Goal: Task Accomplishment & Management: Use online tool/utility

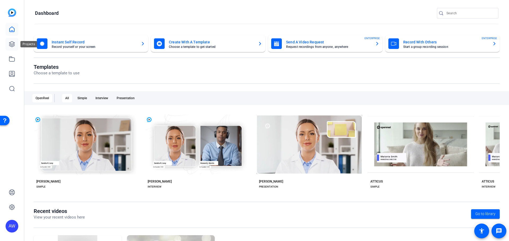
click at [10, 42] on icon at bounding box center [11, 44] width 5 height 5
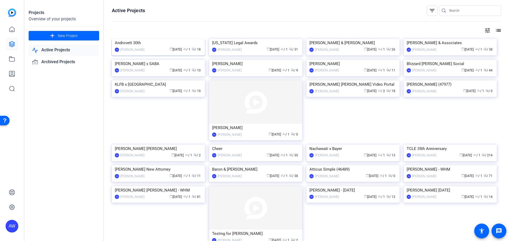
click at [154, 39] on img at bounding box center [158, 39] width 93 height 0
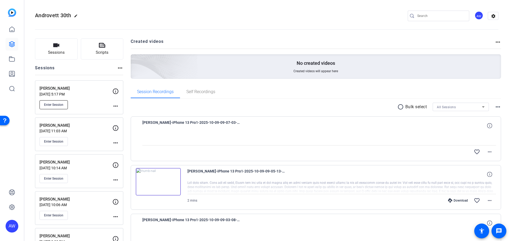
click at [51, 107] on span "Enter Session" at bounding box center [53, 105] width 19 height 4
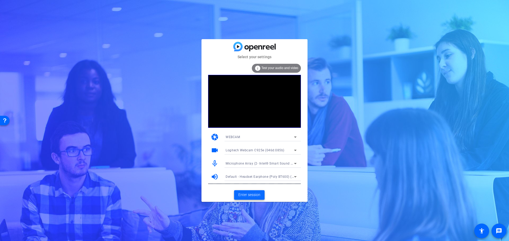
click at [248, 195] on span "Enter session" at bounding box center [249, 195] width 22 height 6
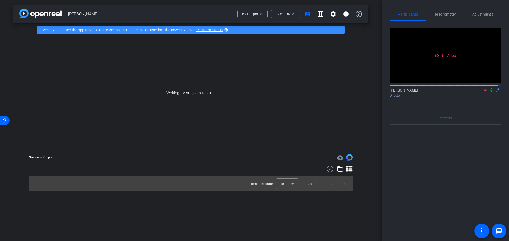
click at [483, 92] on icon at bounding box center [485, 90] width 4 height 4
click at [280, 15] on span "Send invite" at bounding box center [286, 14] width 16 height 4
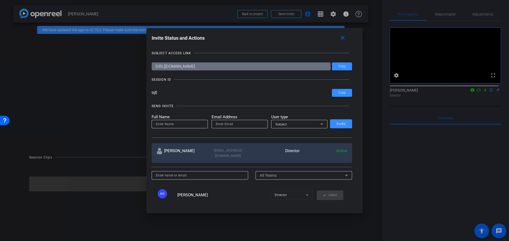
click at [190, 127] on div at bounding box center [180, 124] width 48 height 8
type input "[PERSON_NAME]"
type input "[EMAIL_ADDRESS][DOMAIN_NAME]"
click at [318, 124] on icon at bounding box center [321, 124] width 6 height 6
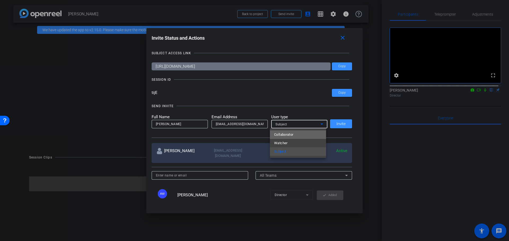
click at [300, 134] on mat-option "Collaborator" at bounding box center [298, 135] width 56 height 8
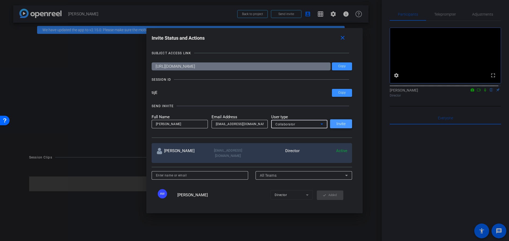
click at [337, 122] on span "Invite" at bounding box center [340, 124] width 9 height 4
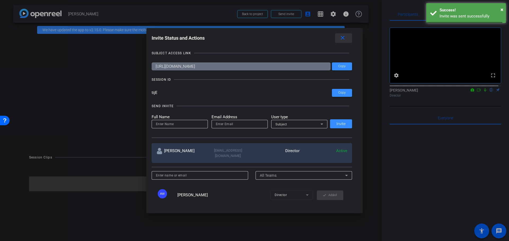
click at [345, 35] on mat-icon "close" at bounding box center [342, 38] width 7 height 7
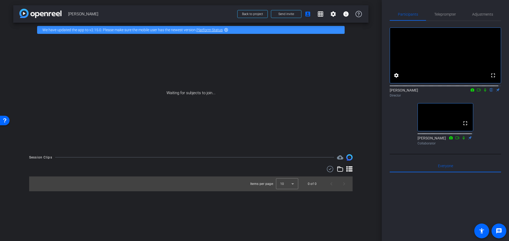
click at [403, 131] on div "fullscreen settings [PERSON_NAME] flip Director fullscreen [PERSON_NAME] Collab…" at bounding box center [444, 84] width 111 height 127
click at [396, 137] on div "fullscreen settings [PERSON_NAME] flip Director fullscreen [PERSON_NAME] Collab…" at bounding box center [444, 84] width 111 height 127
click at [393, 130] on div "fullscreen settings [PERSON_NAME] flip Director fullscreen [PERSON_NAME] Collab…" at bounding box center [444, 84] width 111 height 127
click at [389, 131] on div "Participants Teleprompter Adjustments fullscreen settings [PERSON_NAME] flip Di…" at bounding box center [444, 120] width 127 height 241
click at [396, 126] on div "fullscreen settings [PERSON_NAME] flip Director fullscreen [PERSON_NAME] Collab…" at bounding box center [444, 84] width 111 height 127
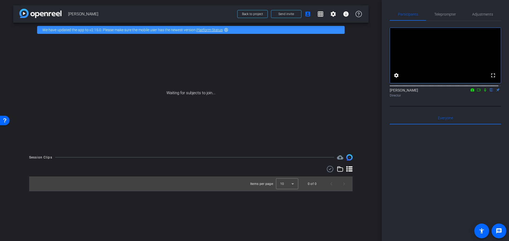
click at [395, 158] on div at bounding box center [444, 190] width 111 height 131
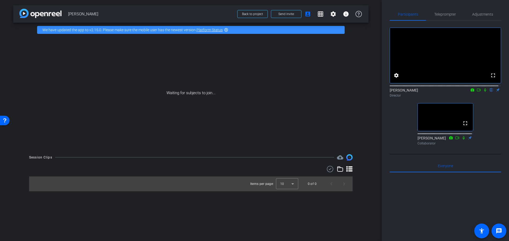
click at [388, 125] on div "Participants Teleprompter Adjustments fullscreen settings [PERSON_NAME] flip Di…" at bounding box center [444, 120] width 127 height 241
click at [398, 124] on div "fullscreen settings [PERSON_NAME] flip Director fullscreen [PERSON_NAME] Collab…" at bounding box center [444, 84] width 111 height 127
click at [491, 133] on div "fullscreen settings [PERSON_NAME] flip Director fullscreen [PERSON_NAME] Collab…" at bounding box center [444, 84] width 111 height 127
click at [400, 128] on div "fullscreen settings [PERSON_NAME] flip Director fullscreen [PERSON_NAME] Collab…" at bounding box center [444, 84] width 111 height 127
click at [402, 124] on div "fullscreen settings [PERSON_NAME] flip Director fullscreen [PERSON_NAME] Collab…" at bounding box center [444, 84] width 111 height 127
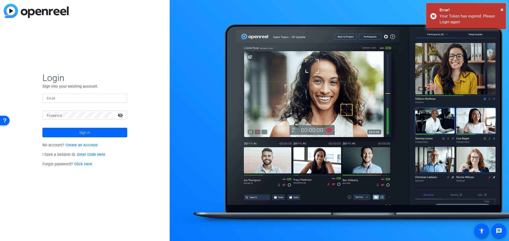
type input "[EMAIL_ADDRESS][DOMAIN_NAME]"
drag, startPoint x: 501, startPoint y: 9, endPoint x: 235, endPoint y: 60, distance: 271.0
click at [501, 9] on span "×" at bounding box center [501, 9] width 3 height 6
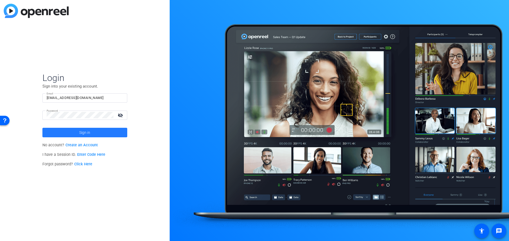
click at [92, 130] on span at bounding box center [84, 132] width 85 height 13
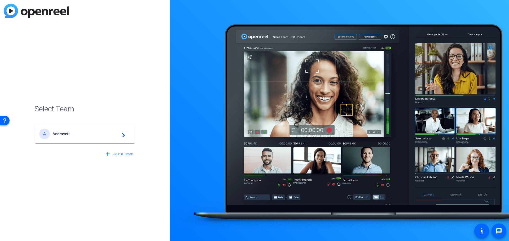
click at [83, 143] on mat-card-content "A Androvett navigate_next" at bounding box center [85, 133] width 100 height 19
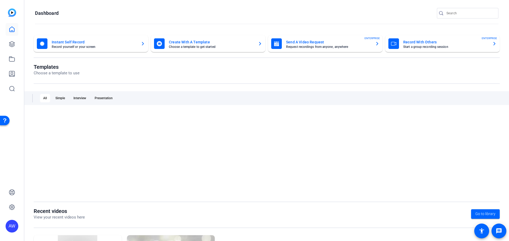
click at [82, 130] on div at bounding box center [267, 153] width 466 height 82
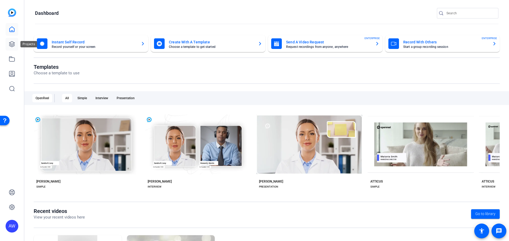
click at [13, 43] on icon at bounding box center [12, 44] width 6 height 6
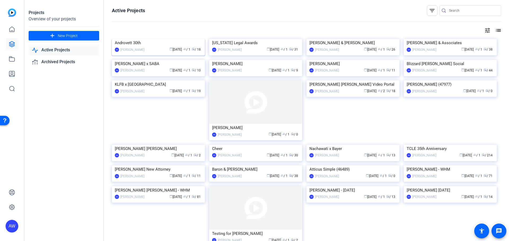
click at [149, 39] on img at bounding box center [158, 39] width 93 height 0
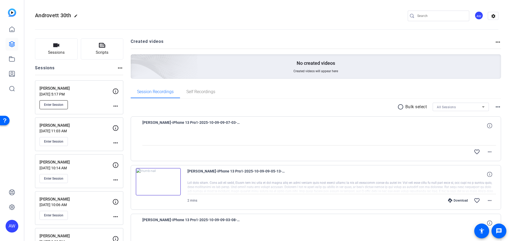
click at [61, 106] on span "Enter Session" at bounding box center [53, 105] width 19 height 4
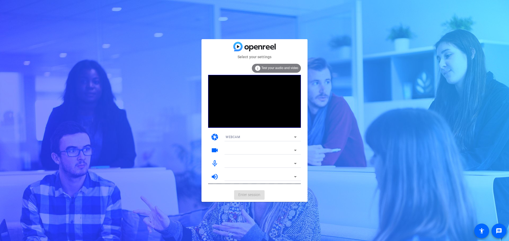
click at [282, 192] on mat-card-actions "Enter session" at bounding box center [254, 195] width 106 height 14
click at [251, 197] on span "Enter session" at bounding box center [249, 195] width 22 height 6
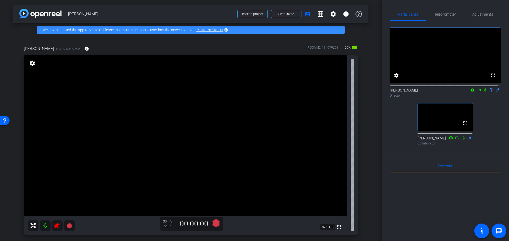
click at [399, 128] on div "fullscreen settings [PERSON_NAME] flip Director fullscreen [PERSON_NAME] Collab…" at bounding box center [444, 84] width 111 height 127
click at [55, 222] on mat-icon at bounding box center [57, 226] width 11 height 11
click at [402, 128] on div "fullscreen settings [PERSON_NAME] flip Director fullscreen [PERSON_NAME] Collab…" at bounding box center [444, 84] width 111 height 127
click at [400, 136] on div "fullscreen settings [PERSON_NAME] flip Director fullscreen [PERSON_NAME] Collab…" at bounding box center [444, 84] width 111 height 127
click at [375, 126] on div "arrow_back Steve Stodghill Back to project Send invite account_box grid_on sett…" at bounding box center [190, 120] width 381 height 241
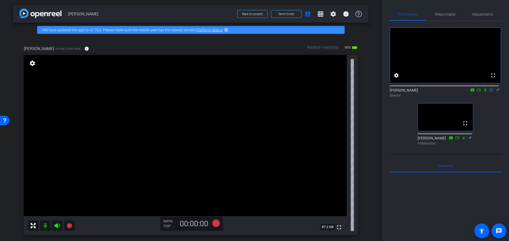
click at [406, 119] on div "fullscreen settings [PERSON_NAME] flip Director fullscreen [PERSON_NAME] Collab…" at bounding box center [444, 84] width 111 height 127
click at [363, 137] on div "steve stodghill iPhone 13 Pro Max info ROOM ID: 134679208 90% battery_std fulls…" at bounding box center [190, 138] width 355 height 203
click at [391, 126] on div "fullscreen settings [PERSON_NAME] flip Director fullscreen [PERSON_NAME] Collab…" at bounding box center [444, 84] width 111 height 127
click at [365, 138] on div "steve stodghill iPhone 13 Pro Max info ROOM ID: 134679208 90% battery_std fulls…" at bounding box center [190, 138] width 355 height 203
click at [406, 130] on div "fullscreen settings [PERSON_NAME] flip Director fullscreen [PERSON_NAME] Collab…" at bounding box center [444, 84] width 111 height 127
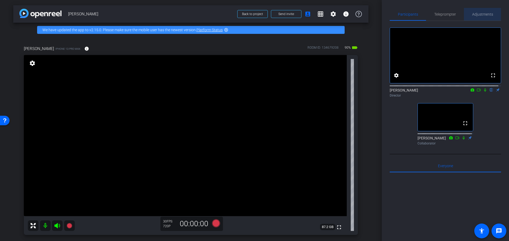
click at [482, 17] on span "Adjustments" at bounding box center [482, 14] width 21 height 13
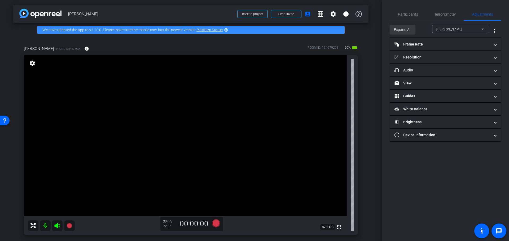
click at [399, 30] on span "Expand All" at bounding box center [402, 30] width 17 height 10
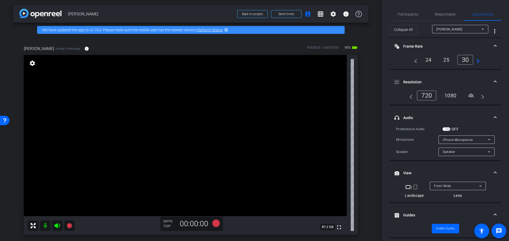
click at [473, 93] on div "4k" at bounding box center [471, 95] width 14 height 9
click at [405, 10] on span "Participants" at bounding box center [408, 14] width 20 height 13
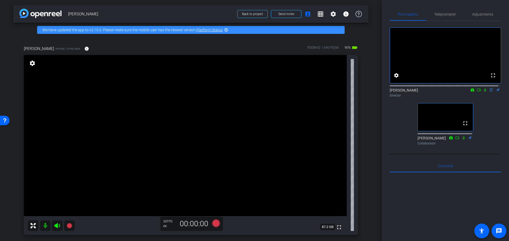
click at [392, 134] on div "fullscreen settings [PERSON_NAME] flip Director fullscreen [PERSON_NAME] Collab…" at bounding box center [444, 84] width 111 height 127
click at [393, 128] on div "fullscreen settings [PERSON_NAME] flip Director fullscreen [PERSON_NAME] Collab…" at bounding box center [444, 84] width 111 height 127
click at [364, 127] on div "steve stodghill iPhone 13 Pro Max info ROOM ID: 134679208 90% battery_std fulls…" at bounding box center [190, 138] width 355 height 203
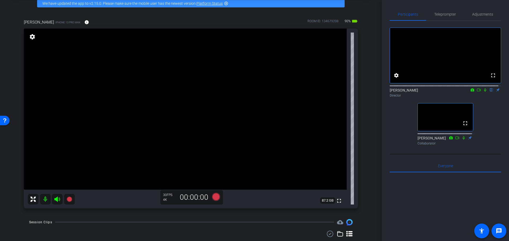
click at [395, 132] on div "fullscreen settings [PERSON_NAME] flip Director fullscreen [PERSON_NAME] Collab…" at bounding box center [444, 84] width 111 height 127
click at [394, 136] on div "fullscreen settings [PERSON_NAME] flip Director fullscreen [PERSON_NAME] Collab…" at bounding box center [444, 84] width 111 height 127
click at [397, 125] on div "fullscreen settings [PERSON_NAME] flip Director fullscreen [PERSON_NAME] Collab…" at bounding box center [444, 84] width 111 height 127
click at [366, 131] on div "arrow_back Steve Stodghill Back to project Send invite account_box grid_on sett…" at bounding box center [190, 94] width 381 height 241
click at [395, 125] on div "fullscreen settings [PERSON_NAME] flip Director fullscreen [PERSON_NAME] Collab…" at bounding box center [444, 84] width 111 height 127
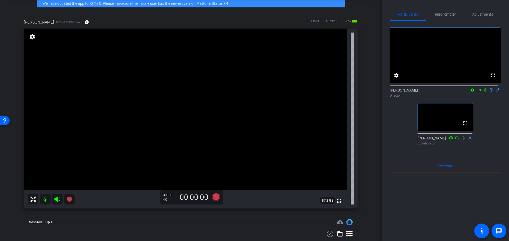
click at [389, 129] on div "Participants Teleprompter Adjustments fullscreen settings [PERSON_NAME] flip Di…" at bounding box center [444, 120] width 127 height 241
click at [366, 126] on div "arrow_back Steve Stodghill Back to project Send invite account_box grid_on sett…" at bounding box center [190, 94] width 381 height 241
click at [414, 131] on div "fullscreen settings [PERSON_NAME] flip Director fullscreen [PERSON_NAME] Collab…" at bounding box center [444, 84] width 111 height 127
click at [397, 124] on div "fullscreen settings [PERSON_NAME] flip Director fullscreen [PERSON_NAME] Collab…" at bounding box center [444, 84] width 111 height 127
click at [398, 126] on div "fullscreen settings [PERSON_NAME] flip Director fullscreen [PERSON_NAME] Collab…" at bounding box center [444, 84] width 111 height 127
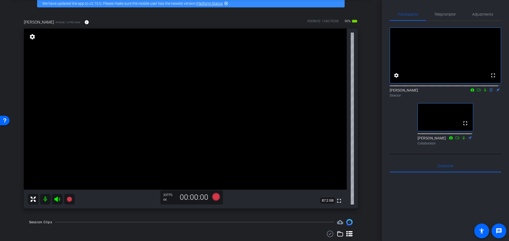
click at [399, 130] on div "fullscreen settings [PERSON_NAME] flip Director fullscreen [PERSON_NAME] Collab…" at bounding box center [444, 84] width 111 height 127
drag, startPoint x: 397, startPoint y: 124, endPoint x: 393, endPoint y: 125, distance: 4.6
click at [396, 124] on div "fullscreen settings [PERSON_NAME] flip Director fullscreen [PERSON_NAME] Collab…" at bounding box center [444, 84] width 111 height 127
click at [372, 128] on div "arrow_back Steve Stodghill Back to project Send invite account_box grid_on sett…" at bounding box center [190, 94] width 381 height 241
click at [394, 125] on div "fullscreen settings [PERSON_NAME] flip Director fullscreen [PERSON_NAME] Collab…" at bounding box center [444, 84] width 111 height 127
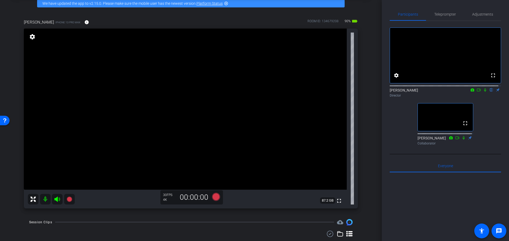
click at [370, 129] on div "arrow_back Steve Stodghill Back to project Send invite account_box grid_on sett…" at bounding box center [190, 94] width 381 height 241
click at [410, 135] on div "fullscreen settings [PERSON_NAME] flip Director fullscreen [PERSON_NAME] Collab…" at bounding box center [444, 84] width 111 height 127
click at [212, 200] on icon at bounding box center [216, 197] width 8 height 8
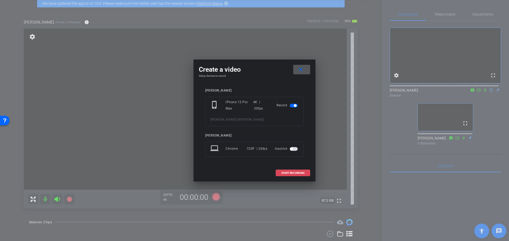
click at [298, 172] on span "START RECORDING" at bounding box center [292, 173] width 23 height 3
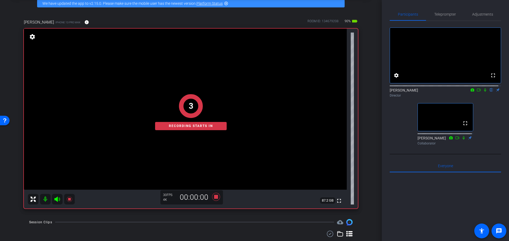
click at [391, 123] on div "fullscreen settings [PERSON_NAME] flip Director fullscreen [PERSON_NAME] Collab…" at bounding box center [444, 84] width 111 height 127
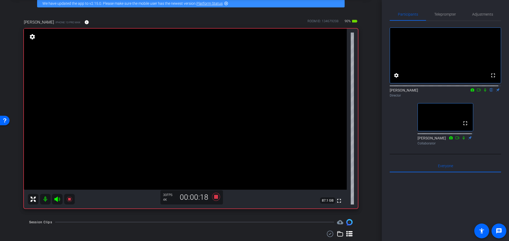
click at [483, 92] on icon at bounding box center [485, 90] width 4 height 4
click at [368, 140] on div "arrow_back Steve Stodghill Back to project Send invite account_box grid_on sett…" at bounding box center [190, 94] width 381 height 241
click at [371, 130] on div "arrow_back Steve Stodghill Back to project Send invite account_box grid_on sett…" at bounding box center [190, 94] width 381 height 241
click at [366, 166] on div "arrow_back Steve Stodghill Back to project Send invite account_box grid_on sett…" at bounding box center [190, 94] width 381 height 241
click at [364, 148] on div "steve stodghill iPhone 13 Pro Max info ROOM ID: 134679208 90% battery_std fulls…" at bounding box center [190, 112] width 355 height 203
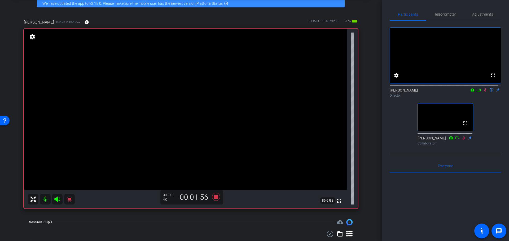
click at [365, 150] on div "steve stodghill iPhone 13 Pro Max info ROOM ID: 134679208 90% battery_std fulls…" at bounding box center [190, 112] width 355 height 203
click at [397, 132] on div "fullscreen settings Alyssa Woulfe flip Director fullscreen Mark Annick Collabor…" at bounding box center [444, 84] width 111 height 127
click at [369, 134] on div "arrow_back Steve Stodghill Back to project Send invite account_box grid_on sett…" at bounding box center [190, 94] width 381 height 241
click at [214, 196] on icon at bounding box center [216, 197] width 8 height 8
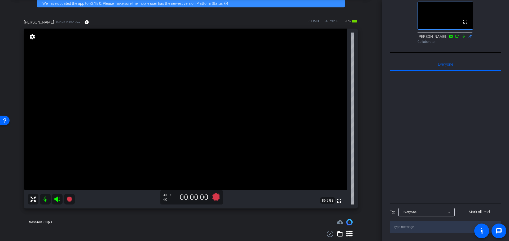
scroll to position [54, 0]
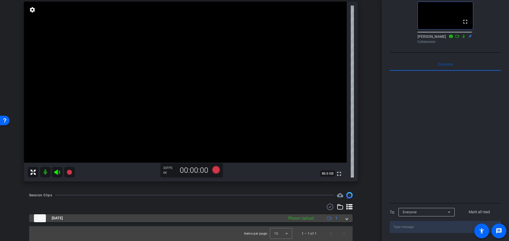
click at [304, 220] on div "Please Upload" at bounding box center [300, 219] width 31 height 6
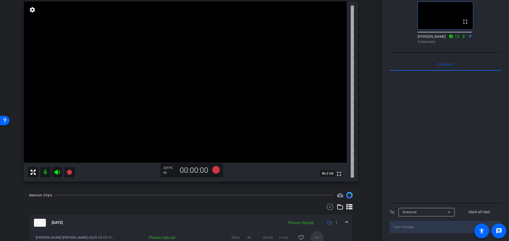
click at [316, 236] on mat-icon "more_horiz" at bounding box center [317, 238] width 6 height 6
click at [324, 213] on span "Upload" at bounding box center [322, 213] width 21 height 6
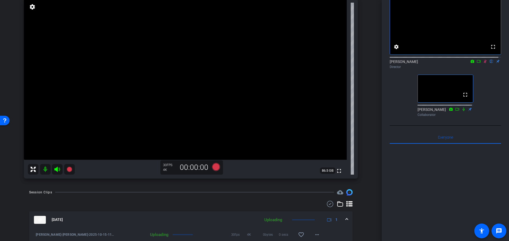
scroll to position [0, 0]
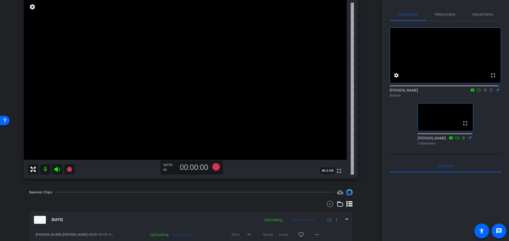
click at [483, 92] on icon at bounding box center [485, 90] width 4 height 4
click at [376, 151] on div "arrow_back Steve Stodghill Back to project Send invite account_box grid_on sett…" at bounding box center [190, 64] width 381 height 241
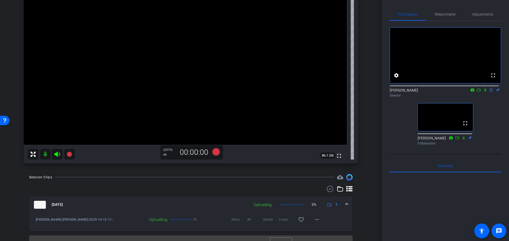
scroll to position [81, 0]
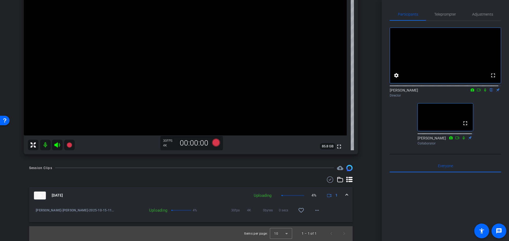
click at [365, 195] on div "Session Clips cloud_upload Oct 15, 2025 Uploading 4% 1 Steve Stodghill-steve st…" at bounding box center [190, 203] width 355 height 76
click at [403, 141] on div "fullscreen settings [PERSON_NAME] flip Director fullscreen [PERSON_NAME] Collab…" at bounding box center [444, 84] width 111 height 127
click at [363, 194] on div "Session Clips cloud_upload Oct 15, 2025 Uploading 12% 1 Steve Stodghill-steve s…" at bounding box center [190, 203] width 355 height 76
click at [387, 139] on div "Participants Teleprompter Adjustments fullscreen settings [PERSON_NAME] flip Di…" at bounding box center [444, 120] width 127 height 241
click at [232, 194] on mat-panel-title "Oct 15, 2025" at bounding box center [139, 196] width 211 height 8
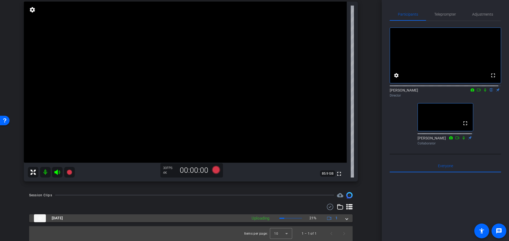
click at [219, 222] on mat-panel-title "Oct 15, 2025" at bounding box center [139, 219] width 211 height 8
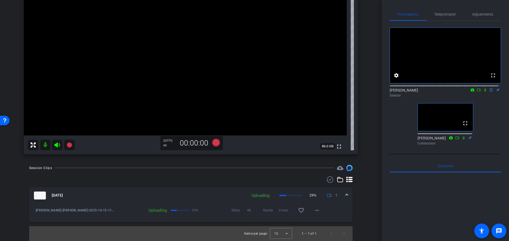
click at [362, 199] on div "Session Clips cloud_upload Oct 15, 2025 Uploading 29% 1 Steve Stodghill-steve s…" at bounding box center [190, 203] width 355 height 76
click at [362, 202] on div "Session Clips cloud_upload Oct 15, 2025 Uploading 32% 1 Steve Stodghill-steve s…" at bounding box center [190, 203] width 355 height 76
click at [396, 142] on div "fullscreen settings [PERSON_NAME] flip Director fullscreen [PERSON_NAME] Collab…" at bounding box center [444, 84] width 111 height 127
click at [378, 199] on div "arrow_back Steve Stodghill Back to project Send invite account_box grid_on sett…" at bounding box center [190, 120] width 381 height 241
click at [361, 201] on div "Session Clips cloud_upload Oct 15, 2025 Uploading 41% 1 Steve Stodghill-steve s…" at bounding box center [190, 203] width 355 height 76
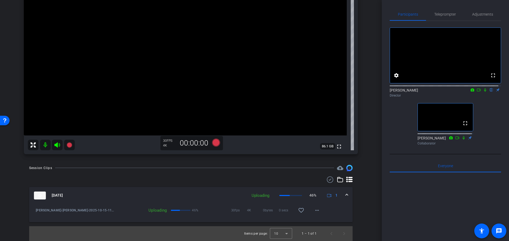
click at [358, 207] on div "Session Clips cloud_upload Oct 15, 2025 Uploading 46% 1 Steve Stodghill-steve s…" at bounding box center [190, 203] width 355 height 76
click at [356, 207] on div "Session Clips cloud_upload Oct 15, 2025 Uploading 54% 1 Steve Stodghill-steve s…" at bounding box center [190, 203] width 355 height 76
click at [358, 206] on div "Session Clips cloud_upload Oct 15, 2025 Uploading 57% 1 Steve Stodghill-steve s…" at bounding box center [190, 203] width 355 height 76
click at [372, 198] on div "arrow_back Steve Stodghill Back to project Send invite account_box grid_on sett…" at bounding box center [190, 120] width 381 height 241
click at [364, 171] on div "Session Clips cloud_upload Oct 15, 2025 Uploading 89% 1 Steve Stodghill-steve s…" at bounding box center [190, 203] width 355 height 76
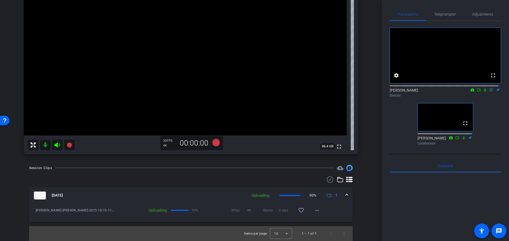
click at [360, 195] on div "Session Clips cloud_upload Oct 15, 2025 Uploading 90% 1 Steve Stodghill-steve s…" at bounding box center [190, 203] width 355 height 76
click at [401, 137] on div "fullscreen settings [PERSON_NAME] flip Director fullscreen [PERSON_NAME] Collab…" at bounding box center [444, 84] width 111 height 127
click at [190, 194] on mat-panel-title "Oct 15, 2025" at bounding box center [163, 196] width 259 height 8
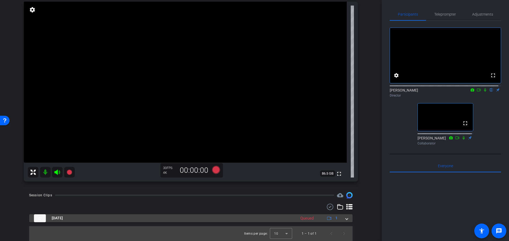
click at [183, 215] on mat-panel-title "Oct 15, 2025" at bounding box center [163, 219] width 259 height 8
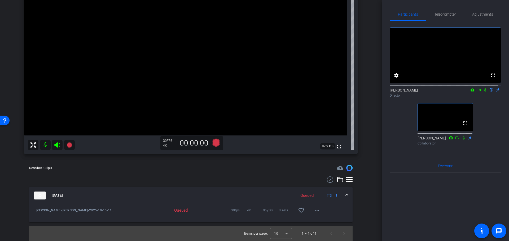
click at [15, 207] on div "Session Clips cloud_upload Oct 15, 2025 Queued 1 Steve Stodghill-steve stodghil…" at bounding box center [190, 203] width 355 height 76
click at [357, 204] on div "Session Clips cloud_upload Oct 15, 2025 Queued 1 Steve Stodghill-steve stodghil…" at bounding box center [190, 203] width 355 height 76
click at [187, 196] on mat-panel-title "Oct 15, 2025" at bounding box center [160, 196] width 253 height 8
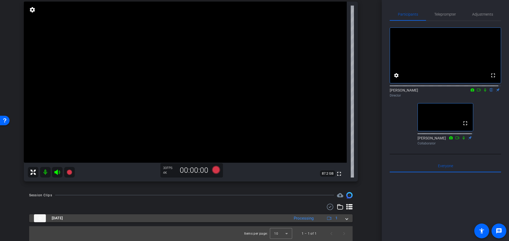
click at [180, 220] on mat-panel-title "Oct 15, 2025" at bounding box center [160, 219] width 253 height 8
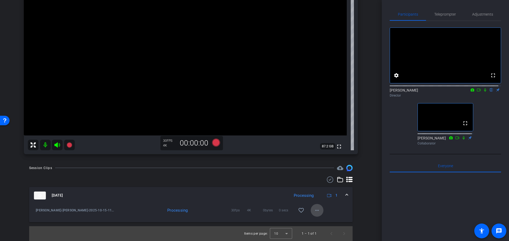
click at [317, 209] on mat-icon "more_horiz" at bounding box center [317, 210] width 6 height 6
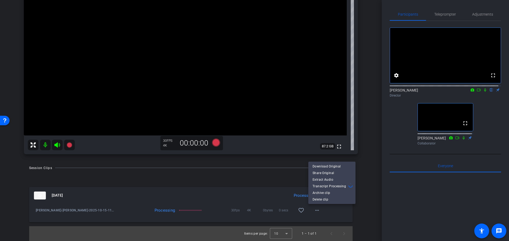
click at [365, 210] on div at bounding box center [254, 120] width 509 height 241
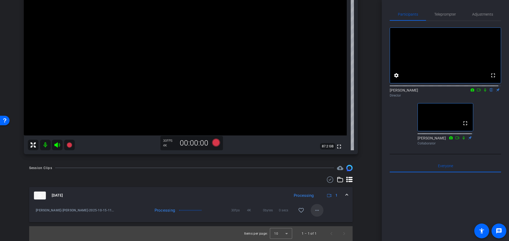
click at [315, 212] on mat-icon "more_horiz" at bounding box center [317, 210] width 6 height 6
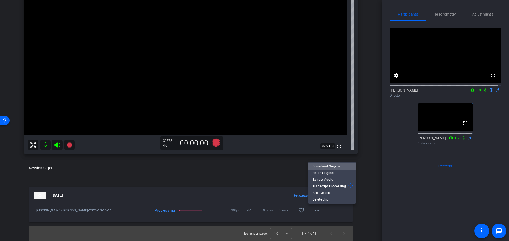
click at [335, 166] on span "Download Original" at bounding box center [331, 166] width 39 height 6
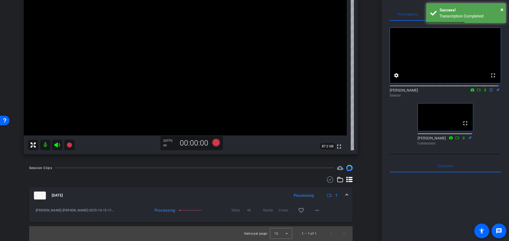
click at [364, 190] on div "Session Clips cloud_upload Oct 15, 2025 Processing 1 Steve Stodghill-steve stod…" at bounding box center [190, 203] width 355 height 76
click at [175, 196] on mat-panel-title "Oct 15, 2025" at bounding box center [160, 196] width 253 height 8
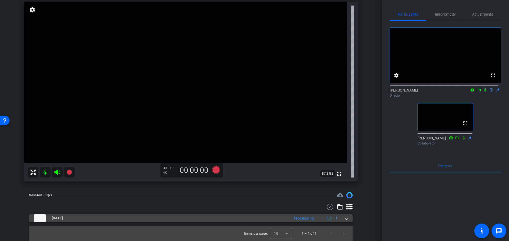
click at [179, 220] on mat-panel-title "Oct 15, 2025" at bounding box center [160, 219] width 253 height 8
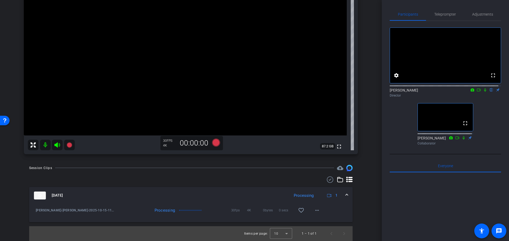
click at [358, 187] on div "Session Clips cloud_upload Oct 15, 2025 Processing 1 Steve Stodghill-steve stod…" at bounding box center [190, 203] width 355 height 76
click at [363, 200] on div "Session Clips cloud_upload Oct 15, 2025 Processing 1 Steve Stodghill-steve stod…" at bounding box center [190, 203] width 355 height 76
click at [148, 193] on mat-panel-title "Oct 15, 2025" at bounding box center [160, 196] width 253 height 8
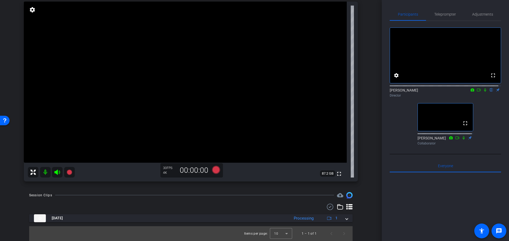
scroll to position [54, 0]
click at [146, 225] on openreel-recordings-list-clip "Oct 15, 2025 Processing 1 Steve Stodghill-steve stodghill-2025-10-15-11-05-57-9…" at bounding box center [190, 228] width 323 height 27
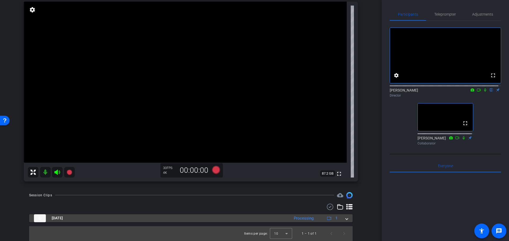
click at [146, 218] on mat-panel-title "Oct 15, 2025" at bounding box center [160, 219] width 253 height 8
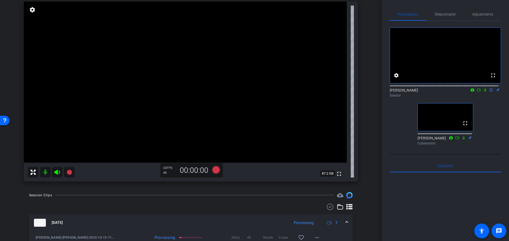
scroll to position [81, 0]
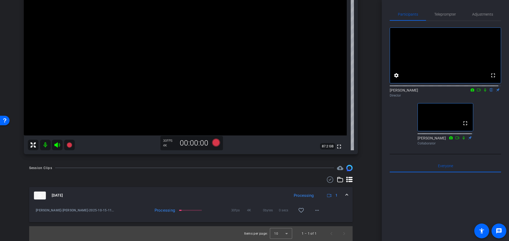
click at [353, 204] on div "Session Clips cloud_upload Oct 15, 2025 Processing 1 Steve Stodghill-steve stod…" at bounding box center [190, 203] width 355 height 76
click at [360, 197] on div "Session Clips cloud_upload Oct 15, 2025 Processing 1 Steve Stodghill-steve stod…" at bounding box center [190, 203] width 355 height 76
click at [364, 164] on div "arrow_back Steve Stodghill Back to project Send invite account_box grid_on sett…" at bounding box center [190, 120] width 381 height 241
click at [372, 153] on div "arrow_back Steve Stodghill Back to project Send invite account_box grid_on sett…" at bounding box center [190, 39] width 381 height 241
click at [199, 203] on mat-expansion-panel-header "Oct 15, 2025 Processing 1" at bounding box center [190, 195] width 323 height 17
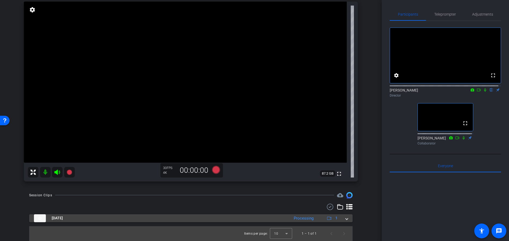
click at [189, 220] on mat-panel-title "Oct 15, 2025" at bounding box center [160, 219] width 253 height 8
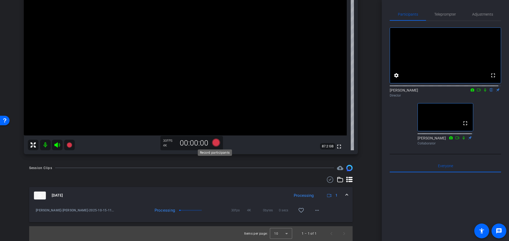
click at [213, 142] on icon at bounding box center [216, 143] width 8 height 8
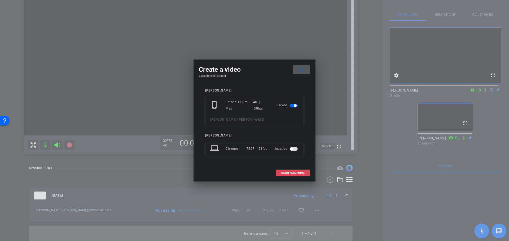
click at [293, 172] on span "START RECORDING" at bounding box center [292, 173] width 23 height 3
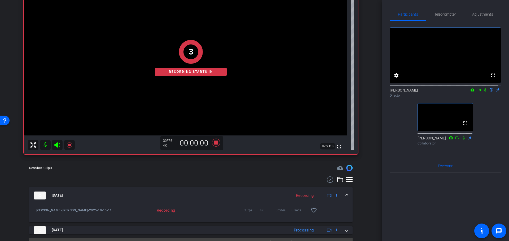
click at [483, 92] on icon at bounding box center [485, 90] width 4 height 4
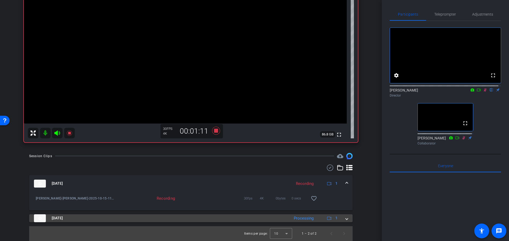
click at [279, 219] on mat-panel-title "Oct 15, 2025" at bounding box center [160, 219] width 253 height 8
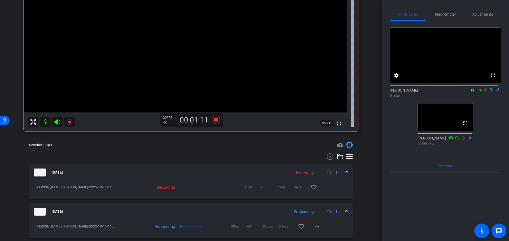
scroll to position [120, 0]
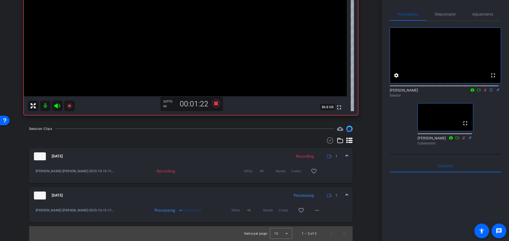
click at [362, 195] on div "Session Clips cloud_upload Oct 15, 2025 Recording 1 Steve Stodghill-steve stodg…" at bounding box center [190, 183] width 355 height 115
click at [36, 211] on mat-icon "play_circle_outline" at bounding box center [35, 210] width 5 height 5
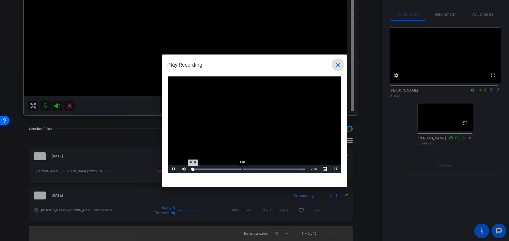
click at [243, 168] on div "Loaded : 100.00% 1:01 0:00" at bounding box center [248, 169] width 118 height 8
click at [278, 170] on div "Loaded : 100.00% 1:45 1:03" at bounding box center [248, 169] width 118 height 8
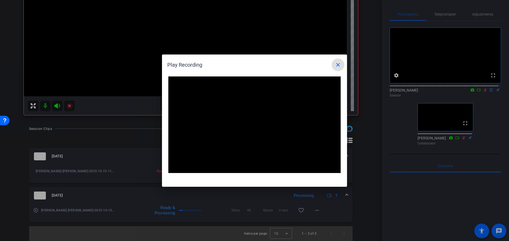
click at [249, 129] on video "Video Player" at bounding box center [254, 125] width 172 height 97
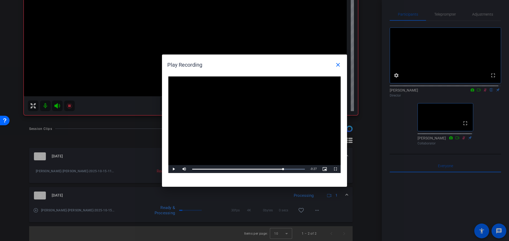
click at [248, 123] on video "Video Player" at bounding box center [254, 125] width 172 height 97
click at [95, 137] on div at bounding box center [254, 120] width 509 height 241
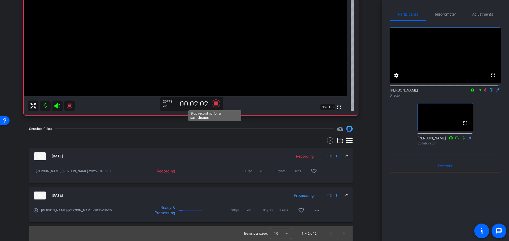
click at [213, 105] on icon at bounding box center [216, 103] width 8 height 8
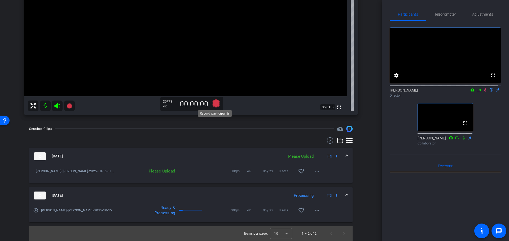
click at [213, 105] on icon at bounding box center [216, 103] width 8 height 8
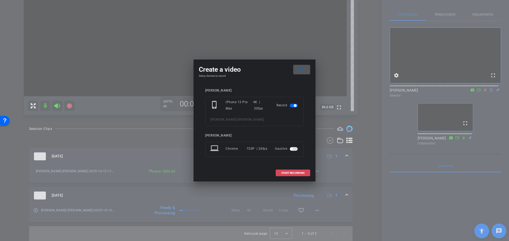
click at [282, 169] on span at bounding box center [293, 173] width 34 height 13
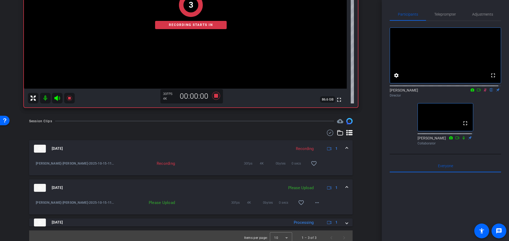
scroll to position [132, 0]
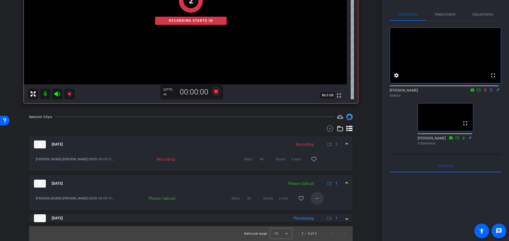
click at [315, 199] on mat-icon "more_horiz" at bounding box center [317, 198] width 6 height 6
click at [322, 211] on span "Upload" at bounding box center [322, 209] width 21 height 6
click at [363, 179] on div "Session Clips cloud_upload Oct 15, 2025 Recording 1 Steve Stodghill-steve stodg…" at bounding box center [190, 177] width 355 height 127
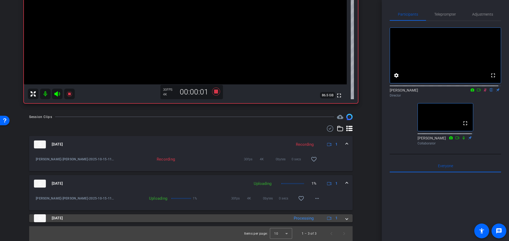
click at [242, 219] on mat-panel-title "Oct 15, 2025" at bounding box center [160, 219] width 253 height 8
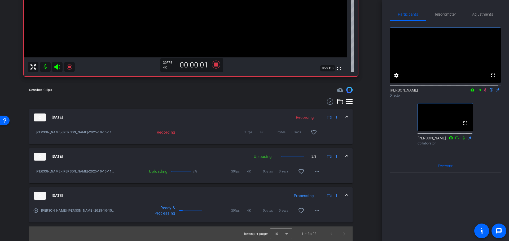
scroll to position [159, 0]
click at [36, 210] on mat-icon "play_circle_outline" at bounding box center [35, 210] width 5 height 5
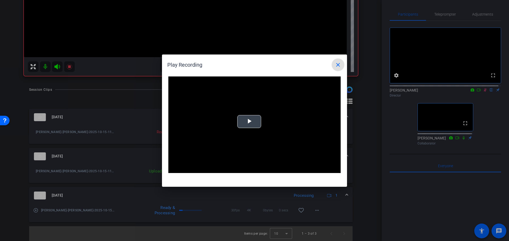
click at [253, 123] on video "Video Player" at bounding box center [254, 125] width 172 height 97
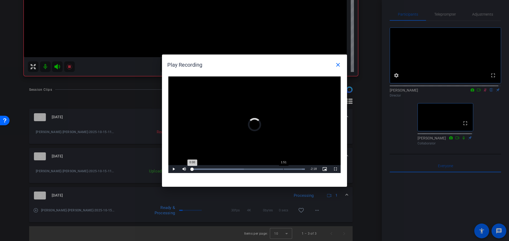
click at [283, 169] on div "1:51" at bounding box center [283, 169] width 0 height 1
click at [277, 126] on video "Video Player" at bounding box center [254, 125] width 172 height 97
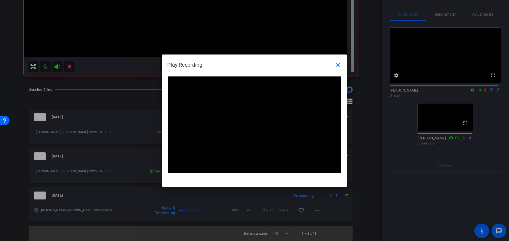
click at [254, 130] on video "Video Player" at bounding box center [254, 125] width 172 height 97
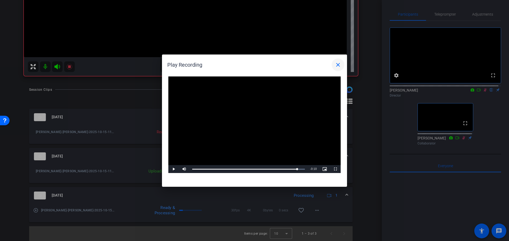
click at [337, 66] on mat-icon "close" at bounding box center [338, 65] width 6 height 6
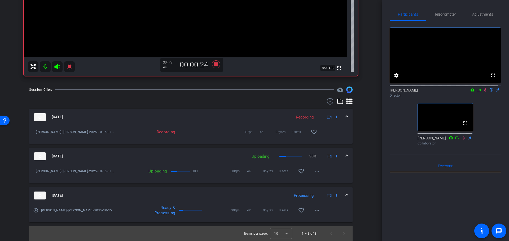
click at [359, 155] on div "Session Clips cloud_upload Oct 15, 2025 Recording 1 Steve Stodghill-steve stodg…" at bounding box center [190, 164] width 355 height 155
click at [34, 209] on mat-icon "play_circle_outline" at bounding box center [35, 210] width 5 height 5
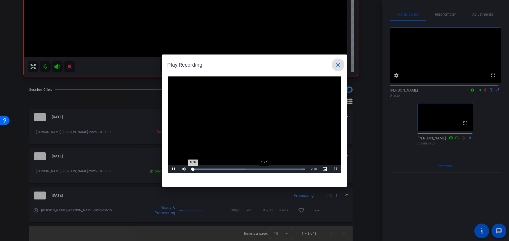
click at [264, 171] on div "Loaded : 100.00% 1:27 0:00" at bounding box center [248, 169] width 118 height 8
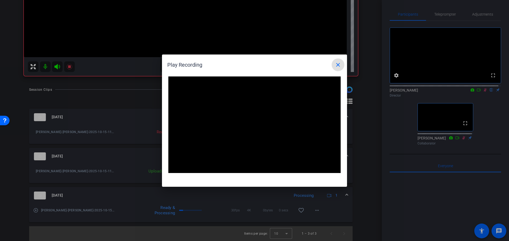
click at [246, 124] on video "Video Player" at bounding box center [254, 125] width 172 height 97
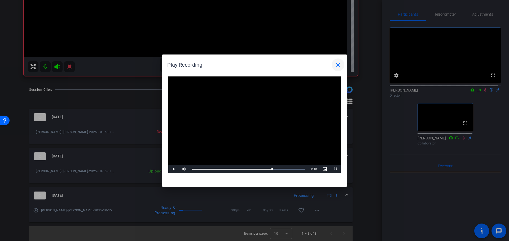
click at [337, 67] on mat-icon "close" at bounding box center [338, 65] width 6 height 6
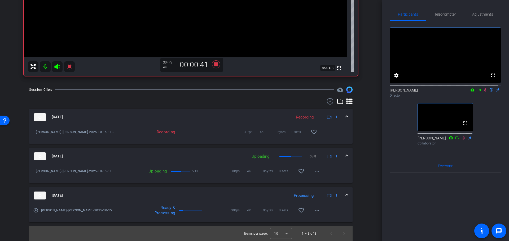
click at [358, 170] on div "Session Clips cloud_upload Oct 15, 2025 Recording 1 Steve Stodghill-steve stodg…" at bounding box center [190, 164] width 355 height 155
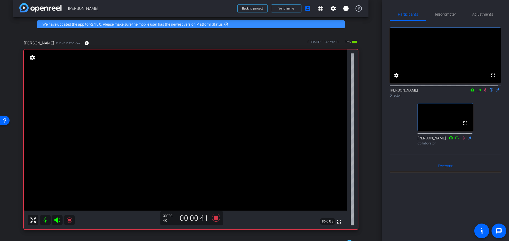
scroll to position [0, 0]
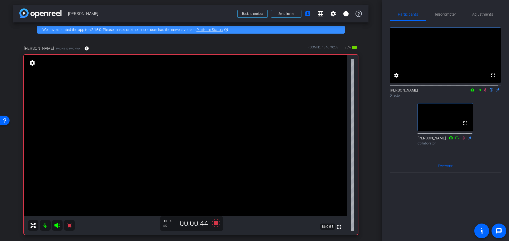
click at [364, 145] on div "steve stodghill iPhone 13 Pro Max info ROOM ID: 134679208 85% battery_std fulls…" at bounding box center [190, 138] width 355 height 203
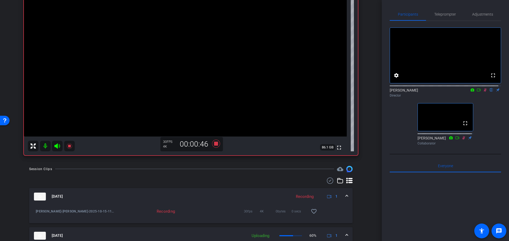
scroll to position [159, 0]
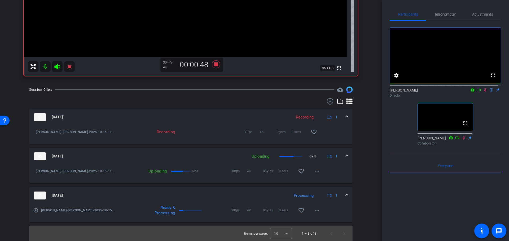
click at [36, 211] on mat-icon "play_circle_outline" at bounding box center [35, 210] width 5 height 5
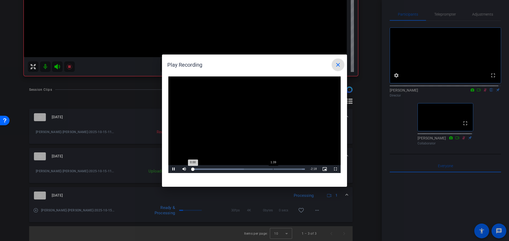
click at [274, 170] on div "Loaded : 100.00% 1:39 0:00" at bounding box center [248, 169] width 113 height 1
click at [242, 122] on video "Video Player" at bounding box center [254, 125] width 172 height 97
click at [337, 63] on mat-icon "close" at bounding box center [338, 65] width 6 height 6
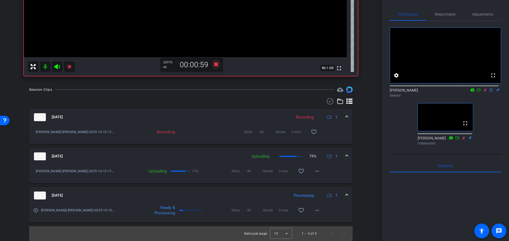
click at [358, 133] on div "Session Clips cloud_upload Oct 15, 2025 Recording 1 Steve Stodghill-steve stodg…" at bounding box center [190, 164] width 355 height 155
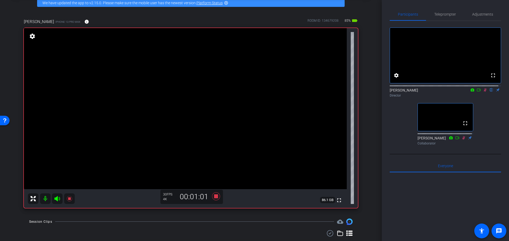
scroll to position [27, 0]
click at [365, 182] on div "arrow_back Steve Stodghill Back to project Send invite account_box grid_on sett…" at bounding box center [190, 93] width 381 height 241
click at [212, 196] on icon at bounding box center [215, 197] width 13 height 10
click at [216, 198] on icon at bounding box center [216, 197] width 8 height 8
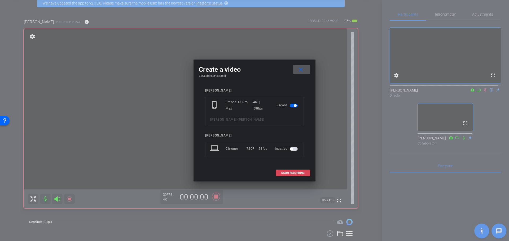
click at [290, 172] on span "START RECORDING" at bounding box center [292, 173] width 23 height 3
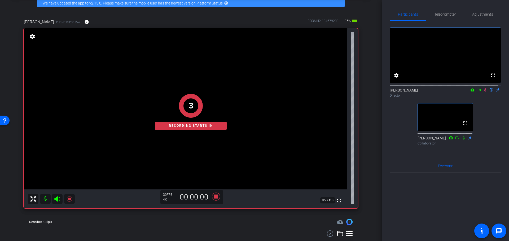
click at [371, 153] on div "arrow_back Steve Stodghill Back to project Send invite account_box grid_on sett…" at bounding box center [190, 93] width 381 height 241
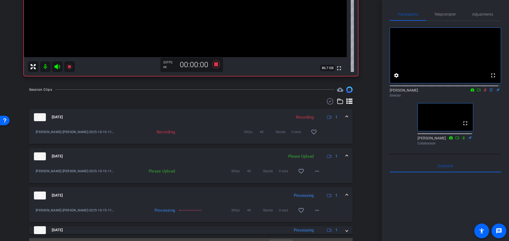
scroll to position [171, 0]
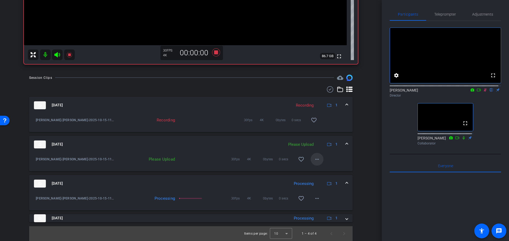
click at [317, 158] on mat-icon "more_horiz" at bounding box center [317, 159] width 6 height 6
click at [323, 172] on span "Upload" at bounding box center [322, 170] width 21 height 6
click at [360, 149] on div "Session Clips cloud_upload Oct 15, 2025 Recording 1 Steve Stodghill-steve stodg…" at bounding box center [190, 158] width 355 height 167
click at [370, 132] on div "arrow_back Steve Stodghill Back to project Send invite account_box grid_on sett…" at bounding box center [190, 120] width 381 height 241
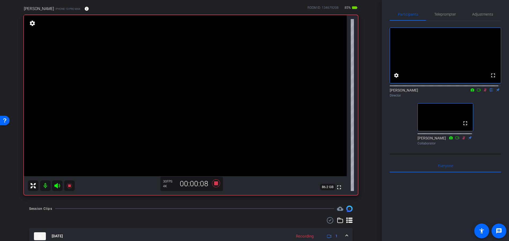
scroll to position [39, 0]
click at [365, 154] on div "arrow_back Steve Stodghill Back to project Send invite account_box grid_on sett…" at bounding box center [190, 81] width 381 height 241
click at [366, 137] on div "arrow_back Steve Stodghill Back to project Send invite account_box grid_on sett…" at bounding box center [190, 81] width 381 height 241
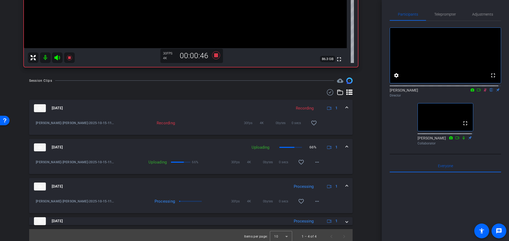
scroll to position [171, 0]
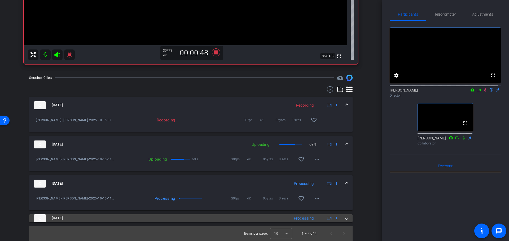
click at [154, 218] on mat-panel-title "Oct 15, 2025" at bounding box center [160, 219] width 253 height 8
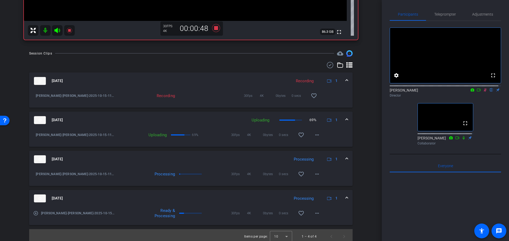
scroll to position [198, 0]
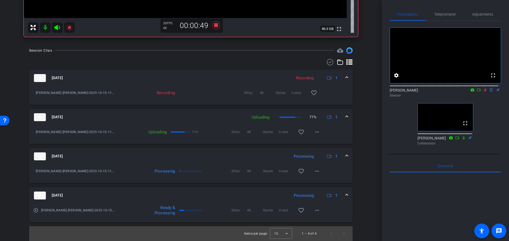
click at [162, 192] on mat-panel-title "Oct 15, 2025" at bounding box center [160, 196] width 253 height 8
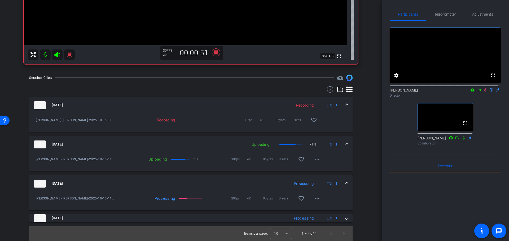
click at [158, 184] on mat-panel-title "Oct 15, 2025" at bounding box center [160, 184] width 253 height 8
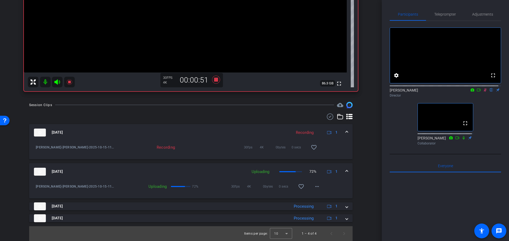
scroll to position [144, 0]
click at [368, 175] on div "arrow_back Steve Stodghill Back to project Send invite account_box grid_on sett…" at bounding box center [190, 120] width 381 height 241
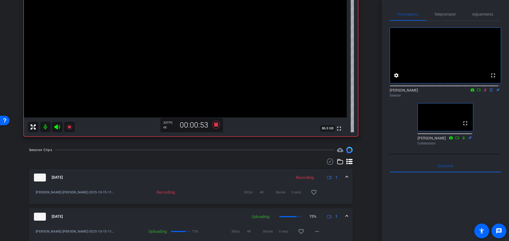
scroll to position [23, 0]
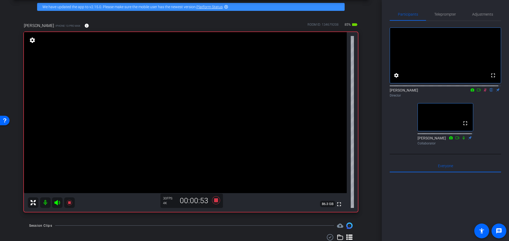
drag, startPoint x: 365, startPoint y: 190, endPoint x: 368, endPoint y: 162, distance: 28.2
click at [368, 161] on div "arrow_back Steve Stodghill Back to project Send invite account_box grid_on sett…" at bounding box center [190, 97] width 381 height 241
click at [386, 134] on div "Participants Teleprompter Adjustments fullscreen settings Alyssa Woulfe flip Di…" at bounding box center [444, 120] width 127 height 241
click at [483, 92] on icon at bounding box center [484, 89] width 3 height 3
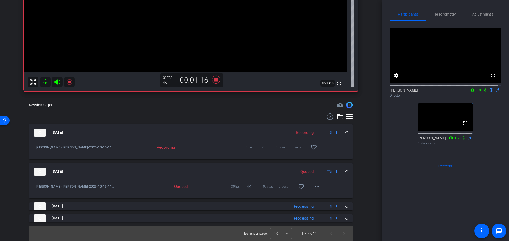
click at [253, 165] on mat-expansion-panel-header "Oct 15, 2025 Queued 1" at bounding box center [190, 171] width 323 height 17
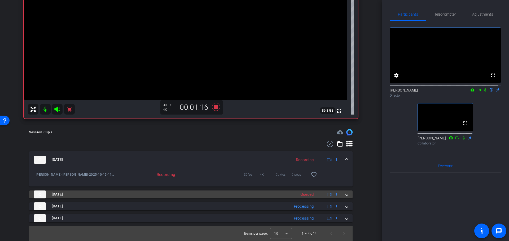
scroll to position [117, 0]
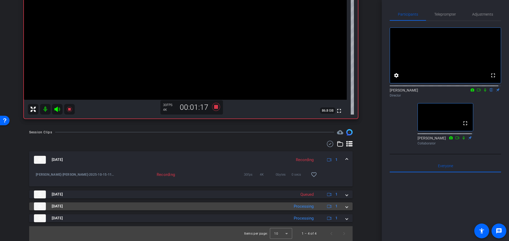
click at [255, 207] on mat-panel-title "Oct 15, 2025" at bounding box center [160, 207] width 253 height 8
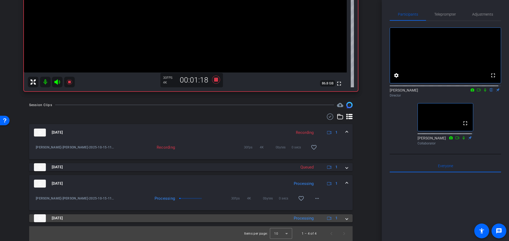
click at [249, 220] on mat-panel-title "Oct 15, 2025" at bounding box center [160, 219] width 253 height 8
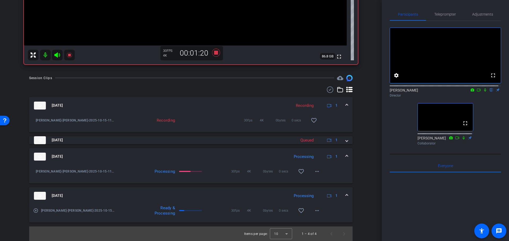
scroll to position [171, 0]
click at [218, 135] on div "Oct 15, 2025 Recording 1 Steve Stodghill-steve stodghill-2025-10-15-11-15-34-87…" at bounding box center [190, 160] width 323 height 126
click at [217, 136] on div "Oct 15, 2025 Recording 1 Steve Stodghill-steve stodghill-2025-10-15-11-15-34-87…" at bounding box center [190, 160] width 323 height 126
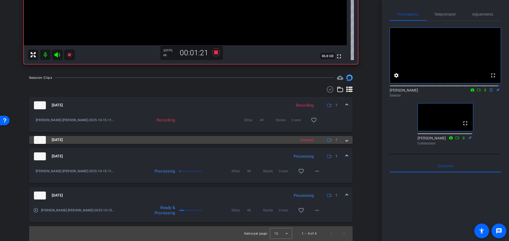
click at [218, 141] on mat-panel-title "Oct 15, 2025" at bounding box center [163, 140] width 259 height 8
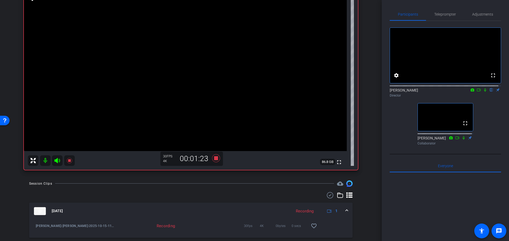
scroll to position [0, 0]
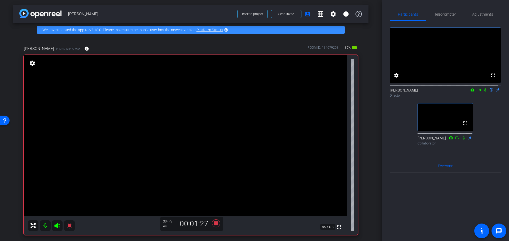
click at [483, 92] on icon at bounding box center [485, 90] width 4 height 4
click at [461, 140] on icon at bounding box center [463, 138] width 4 height 4
click at [482, 133] on div "fullscreen settings Alyssa Woulfe flip Director fullscreen Mark Annick Collabor…" at bounding box center [444, 84] width 111 height 127
click at [372, 128] on div "arrow_back Steve Stodghill Back to project Send invite account_box grid_on sett…" at bounding box center [190, 120] width 381 height 241
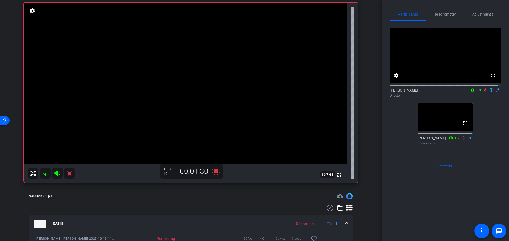
scroll to position [53, 0]
click at [364, 126] on div "steve stodghill iPhone 13 Pro Max info ROOM ID: 134679208 85% battery_std fulls…" at bounding box center [190, 85] width 355 height 203
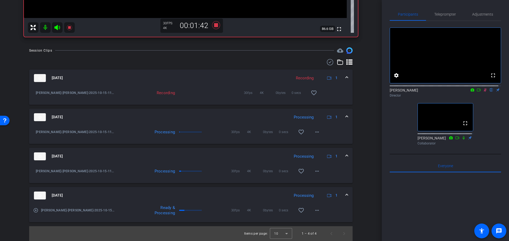
click at [192, 194] on mat-panel-title "Oct 15, 2025" at bounding box center [160, 196] width 253 height 8
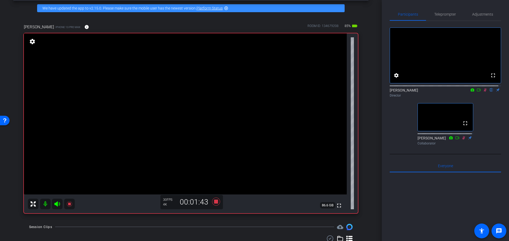
scroll to position [12, 0]
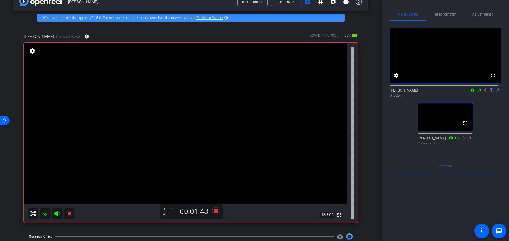
click at [362, 188] on div "steve stodghill iPhone 13 Pro Max info ROOM ID: 134679208 85% battery_std fulls…" at bounding box center [190, 126] width 355 height 203
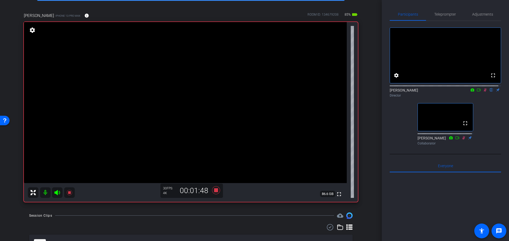
scroll to position [118, 0]
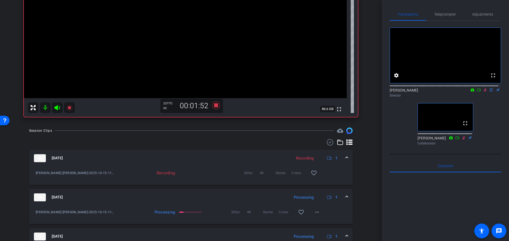
click at [360, 144] on div "Session Clips cloud_upload Oct 15, 2025 Recording 1 Steve Stodghill-steve stodg…" at bounding box center [190, 211] width 355 height 167
click at [216, 108] on icon at bounding box center [215, 106] width 13 height 10
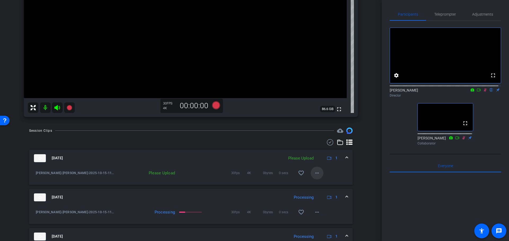
click at [314, 175] on mat-icon "more_horiz" at bounding box center [317, 173] width 6 height 6
click at [322, 183] on span "Upload" at bounding box center [322, 184] width 21 height 6
click at [483, 92] on icon at bounding box center [485, 90] width 4 height 4
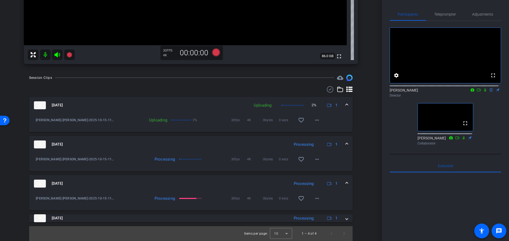
drag, startPoint x: 367, startPoint y: 149, endPoint x: 340, endPoint y: 147, distance: 27.3
click at [367, 149] on div "arrow_back Steve Stodghill Back to project Send invite account_box grid_on sett…" at bounding box center [190, 120] width 381 height 241
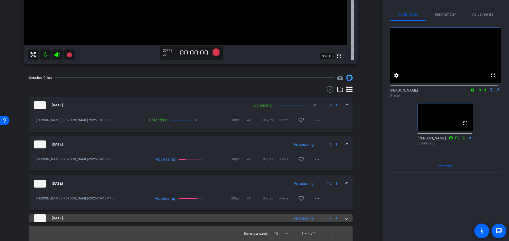
click at [193, 217] on mat-panel-title "Oct 15, 2025" at bounding box center [160, 219] width 253 height 8
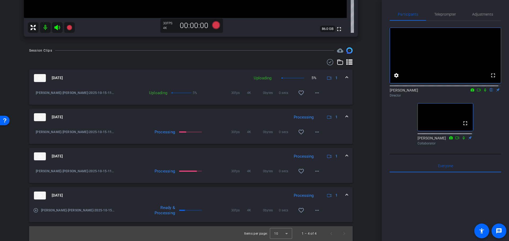
click at [199, 190] on mat-expansion-panel-header "Oct 15, 2025 Processing 1" at bounding box center [190, 195] width 323 height 17
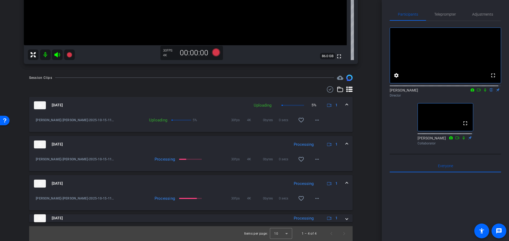
click at [366, 170] on div "arrow_back Steve Stodghill Back to project Send invite account_box grid_on sett…" at bounding box center [190, 120] width 381 height 241
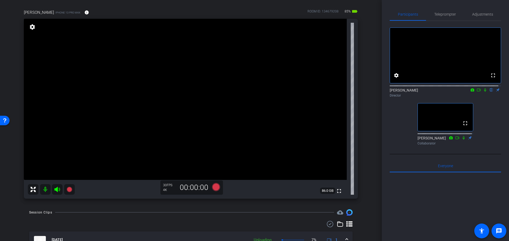
scroll to position [39, 0]
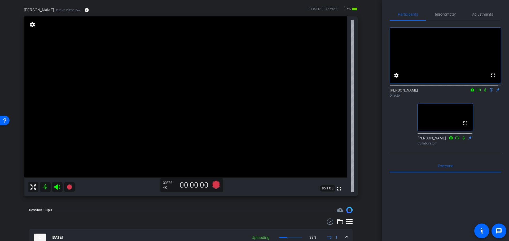
click at [367, 127] on div "arrow_back Steve Stodghill Back to project Send invite account_box grid_on sett…" at bounding box center [190, 81] width 381 height 241
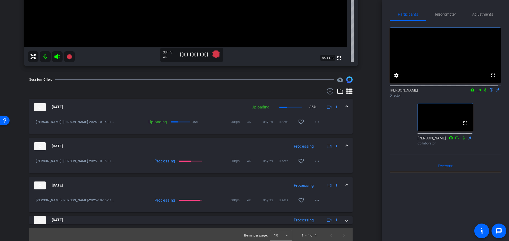
scroll to position [171, 0]
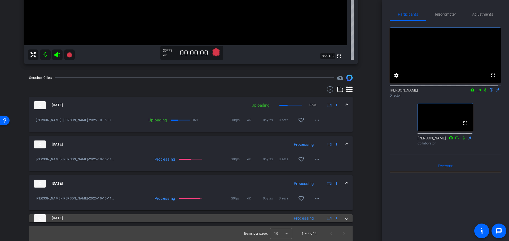
click at [222, 219] on mat-panel-title "Oct 15, 2025" at bounding box center [160, 219] width 253 height 8
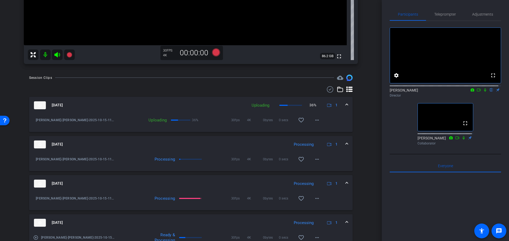
scroll to position [198, 0]
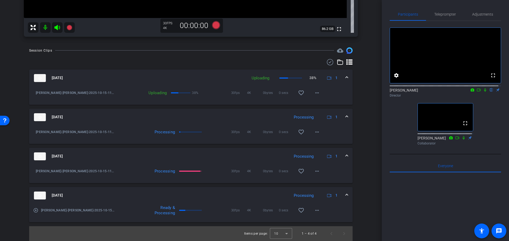
click at [212, 195] on mat-panel-title "Oct 15, 2025" at bounding box center [160, 196] width 253 height 8
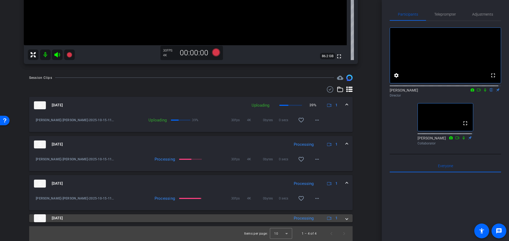
click at [231, 220] on mat-panel-title "Oct 15, 2025" at bounding box center [160, 219] width 253 height 8
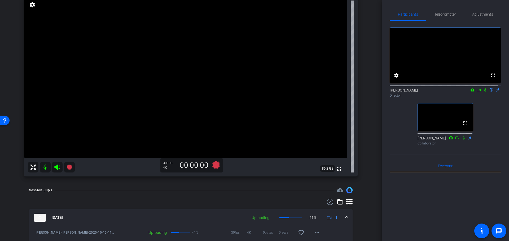
drag, startPoint x: 361, startPoint y: 207, endPoint x: 363, endPoint y: 177, distance: 29.8
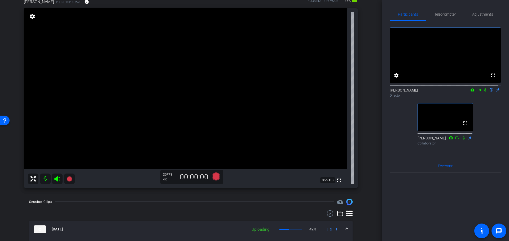
click at [367, 161] on div "arrow_back Steve Stodghill Back to project Send invite account_box grid_on sett…" at bounding box center [190, 73] width 381 height 241
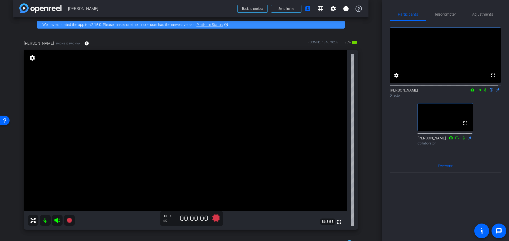
scroll to position [5, 0]
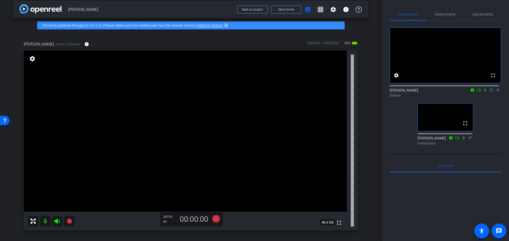
click at [364, 123] on div "steve stodghill iPhone 13 Pro Max info ROOM ID: 134679208 85% battery_std fulls…" at bounding box center [190, 134] width 355 height 203
click at [365, 96] on div "arrow_back Steve Stodghill Back to project Send invite account_box grid_on sett…" at bounding box center [190, 115] width 381 height 241
click at [354, 134] on div "fullscreen settings 86.4 GB" at bounding box center [191, 141] width 334 height 180
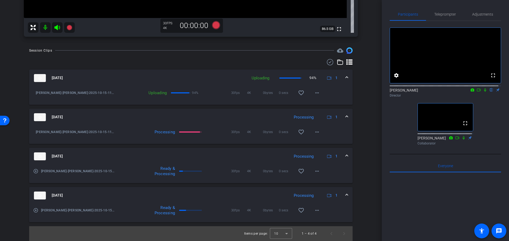
click at [186, 155] on mat-panel-title "Oct 15, 2025" at bounding box center [160, 157] width 253 height 8
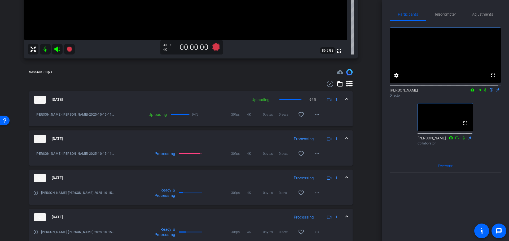
scroll to position [171, 0]
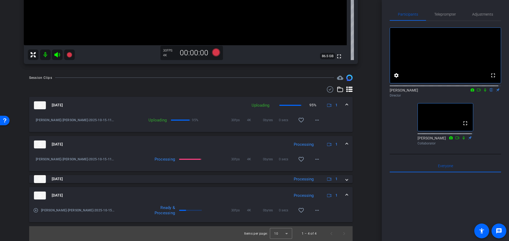
click at [219, 198] on mat-panel-title "Oct 15, 2025" at bounding box center [160, 196] width 253 height 8
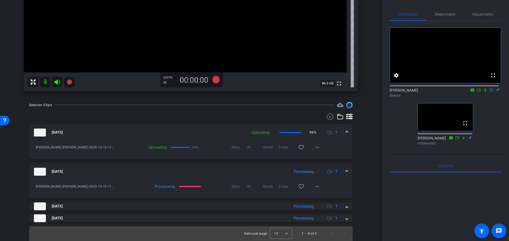
scroll to position [144, 0]
click at [359, 177] on div "Session Clips cloud_upload Oct 15, 2025 Uploading 96% 1 Steve Stodghill-steve s…" at bounding box center [190, 171] width 355 height 139
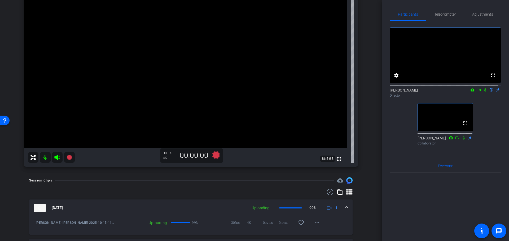
scroll to position [28, 0]
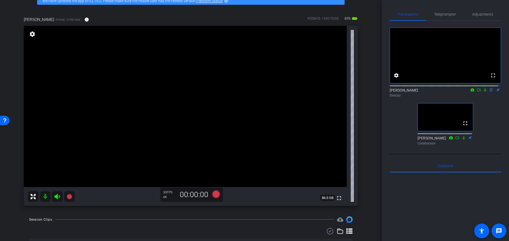
drag, startPoint x: 367, startPoint y: 190, endPoint x: 369, endPoint y: 167, distance: 22.6
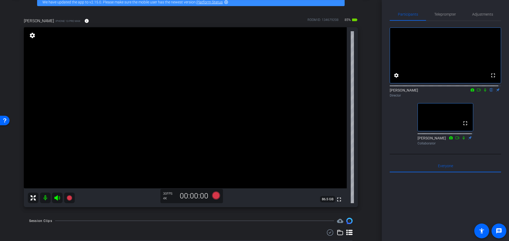
click at [370, 142] on div "arrow_back Steve Stodghill Back to project Send invite account_box grid_on sett…" at bounding box center [190, 92] width 381 height 241
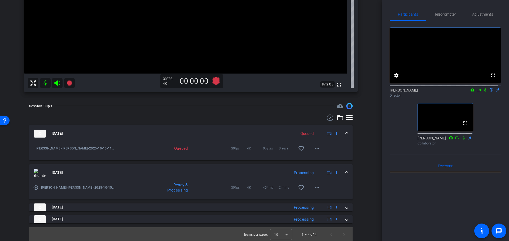
scroll to position [144, 0]
click at [247, 173] on mat-panel-title "Oct 15, 2025" at bounding box center [160, 172] width 253 height 8
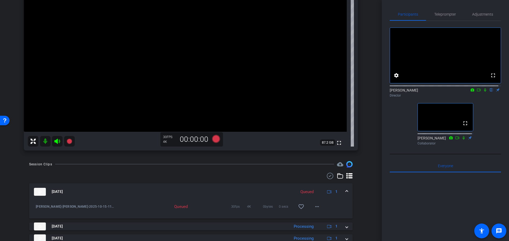
scroll to position [37, 0]
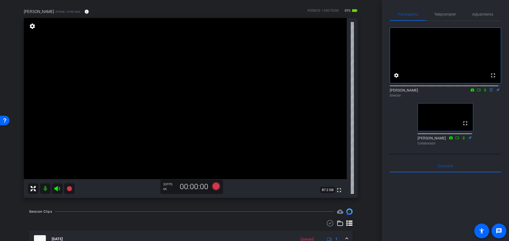
click at [357, 144] on div "steve stodghill iPhone 13 Pro Max info ROOM ID: 134679208 85% battery_std fulls…" at bounding box center [190, 101] width 355 height 203
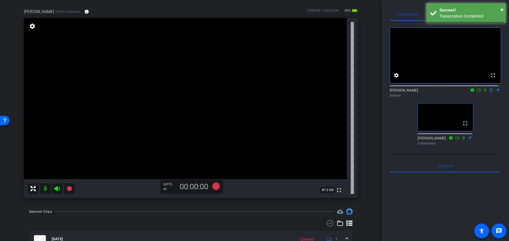
click at [368, 145] on div "arrow_back Steve Stodghill Back to project Send invite account_box grid_on sett…" at bounding box center [190, 83] width 381 height 241
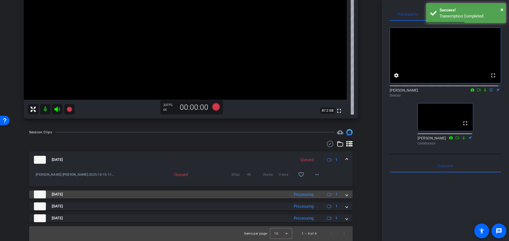
click at [291, 192] on div "Processing" at bounding box center [303, 195] width 25 height 6
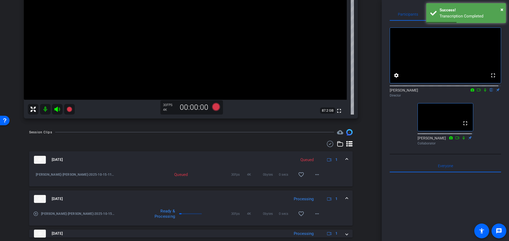
click at [278, 193] on mat-expansion-panel-header "Oct 15, 2025 Processing 1" at bounding box center [190, 199] width 323 height 17
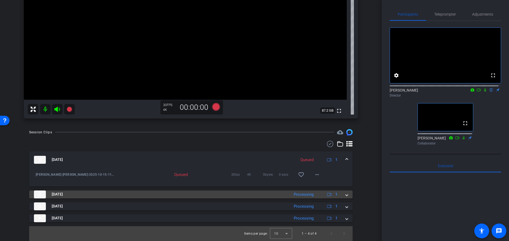
click at [222, 193] on mat-panel-title "Oct 15, 2025" at bounding box center [160, 195] width 253 height 8
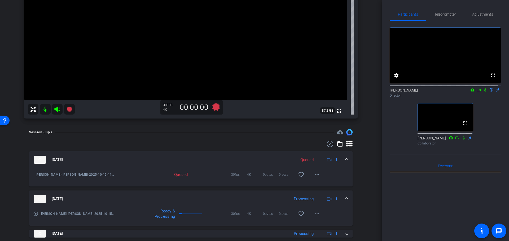
click at [230, 198] on mat-panel-title "Oct 15, 2025" at bounding box center [160, 199] width 253 height 8
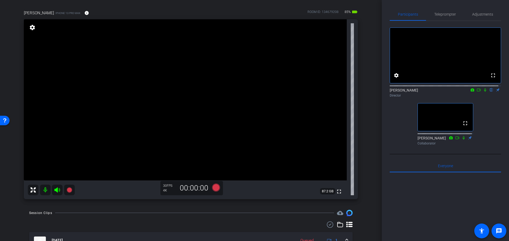
scroll to position [26, 0]
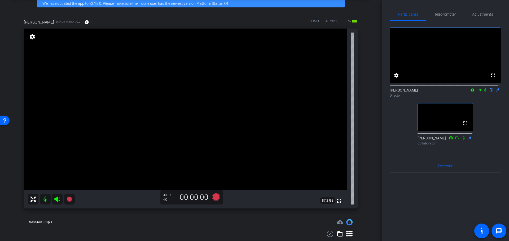
click at [365, 164] on div "steve stodghill iPhone 13 Pro Max info ROOM ID: 134679208 85% battery_std fulls…" at bounding box center [190, 112] width 355 height 203
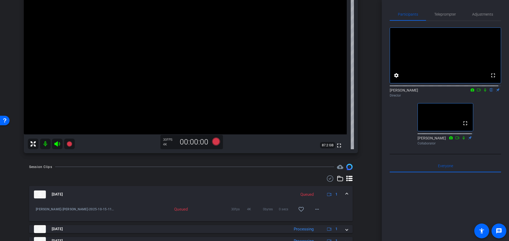
scroll to position [117, 0]
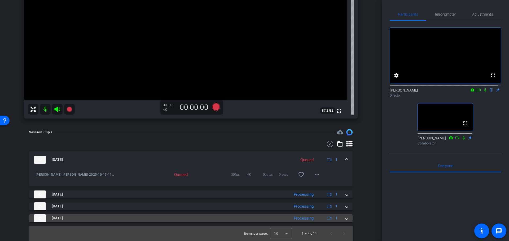
click at [301, 219] on div "Processing" at bounding box center [303, 219] width 25 height 6
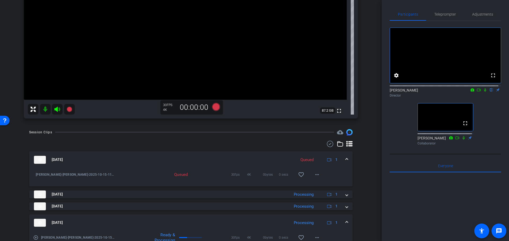
click at [292, 218] on mat-expansion-panel-header "Oct 15, 2025 Processing 1" at bounding box center [190, 223] width 323 height 17
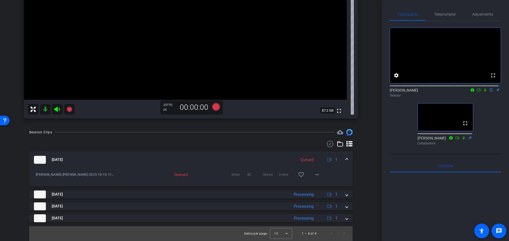
click at [243, 190] on div "Oct 15, 2025 Queued 1 Steve Stodghill-steve stodghill-2025-10-15-11-15-34-875-0…" at bounding box center [190, 186] width 323 height 71
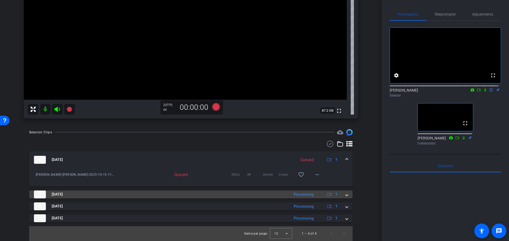
click at [244, 191] on mat-panel-title "Oct 15, 2025" at bounding box center [160, 195] width 253 height 8
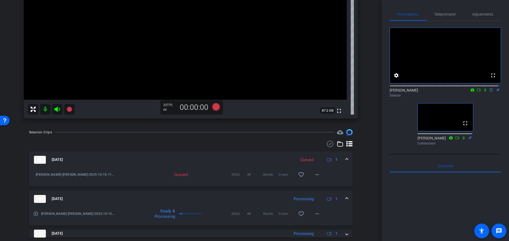
click at [249, 195] on mat-panel-title "Oct 15, 2025" at bounding box center [160, 199] width 253 height 8
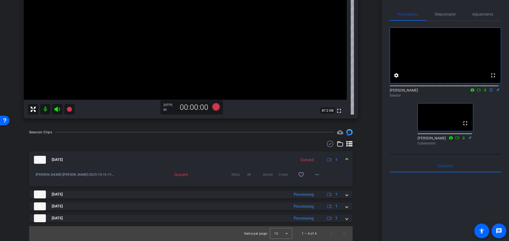
click at [193, 158] on mat-panel-title "Oct 15, 2025" at bounding box center [163, 160] width 259 height 8
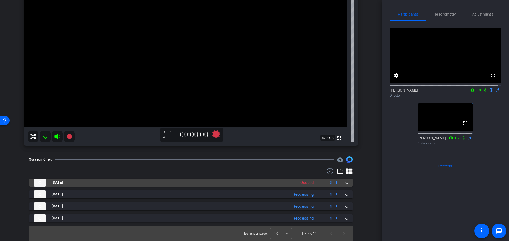
click at [199, 180] on mat-panel-title "Oct 15, 2025" at bounding box center [163, 183] width 259 height 8
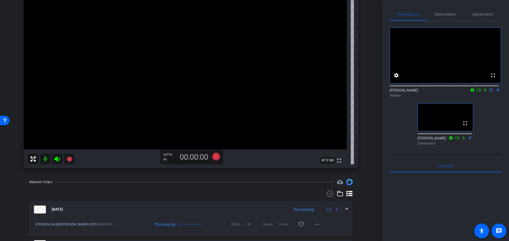
scroll to position [75, 0]
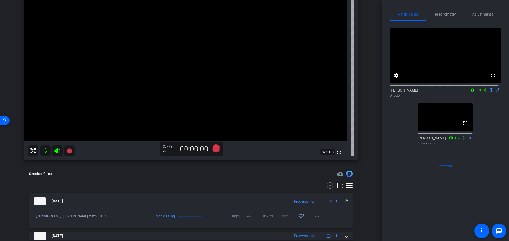
click at [365, 200] on div "arrow_back Steve Stodghill Back to project Send invite account_box grid_on sett…" at bounding box center [190, 120] width 381 height 241
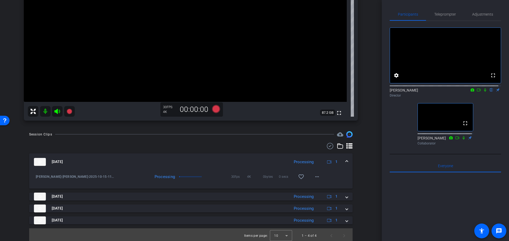
scroll to position [117, 0]
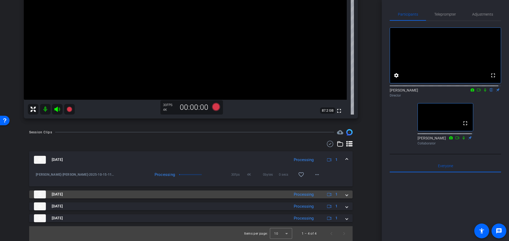
click at [208, 195] on mat-panel-title "Oct 15, 2025" at bounding box center [160, 195] width 253 height 8
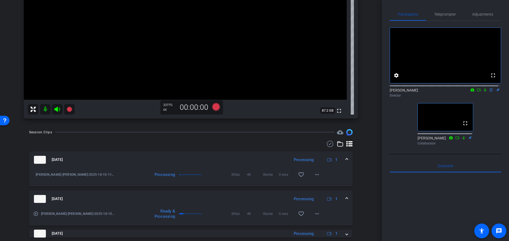
click at [232, 199] on mat-panel-title "Oct 15, 2025" at bounding box center [160, 199] width 253 height 8
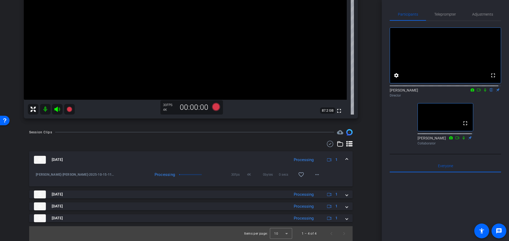
click at [147, 160] on mat-panel-title "Oct 15, 2025" at bounding box center [160, 160] width 253 height 8
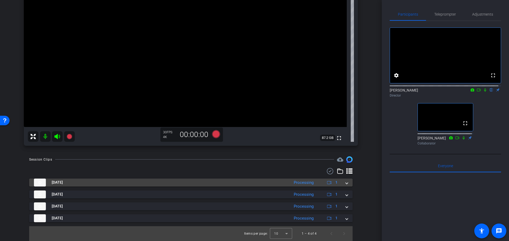
click at [173, 180] on mat-panel-title "Oct 15, 2025" at bounding box center [160, 183] width 253 height 8
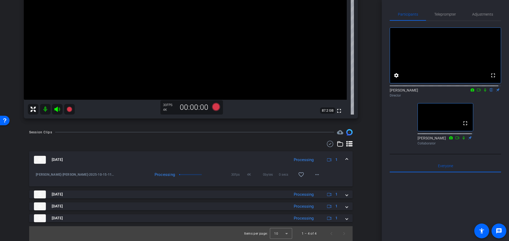
click at [360, 182] on div "Session Clips cloud_upload Oct 15, 2025 Processing 1 Steve Stodghill-steve stod…" at bounding box center [190, 185] width 355 height 112
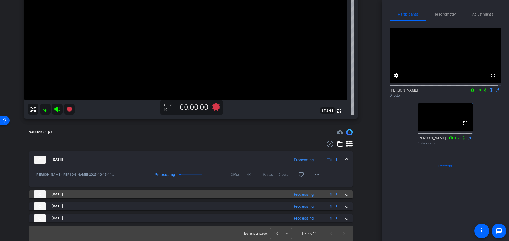
click at [183, 196] on mat-panel-title "Oct 15, 2025" at bounding box center [160, 195] width 253 height 8
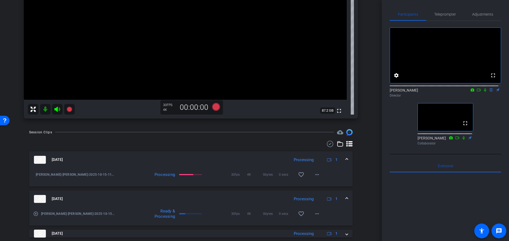
click at [181, 196] on mat-panel-title "Oct 15, 2025" at bounding box center [160, 199] width 253 height 8
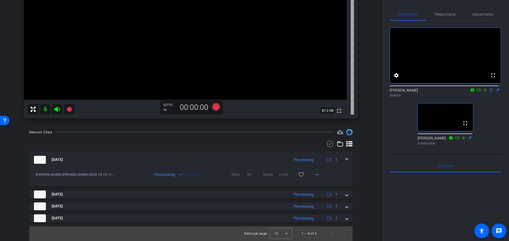
click at [367, 183] on div "arrow_back Steve Stodghill Back to project Send invite account_box grid_on sett…" at bounding box center [190, 120] width 381 height 241
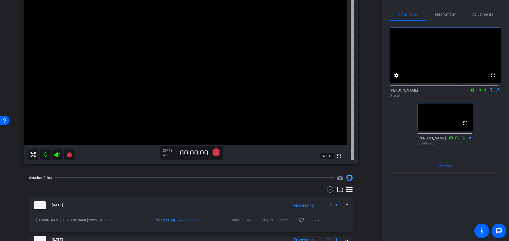
scroll to position [66, 0]
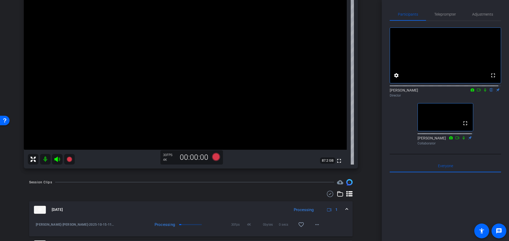
click at [363, 149] on div "steve stodghill iPhone 13 Pro Max info ROOM ID: 134679208 85% battery_std fulls…" at bounding box center [190, 72] width 355 height 203
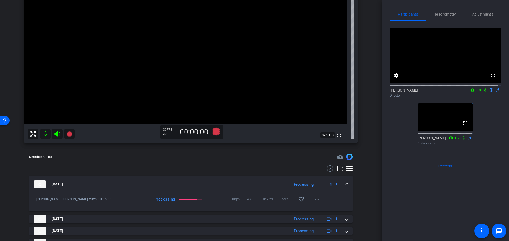
scroll to position [117, 0]
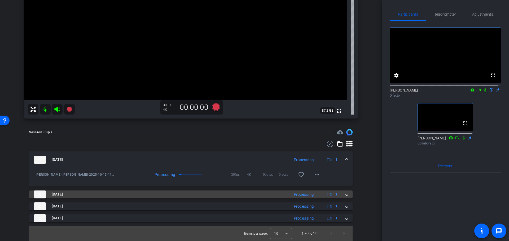
click at [167, 194] on mat-panel-title "Oct 15, 2025" at bounding box center [160, 195] width 253 height 8
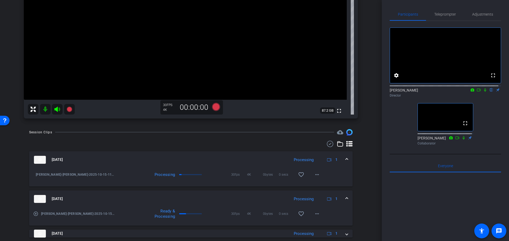
click at [167, 194] on mat-expansion-panel-header "Oct 15, 2025 Processing 1" at bounding box center [190, 199] width 323 height 17
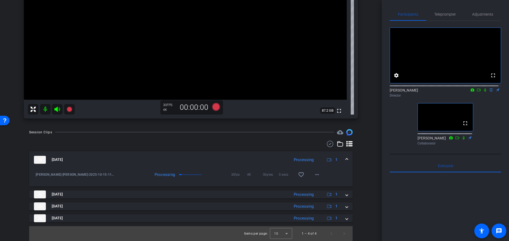
click at [355, 204] on div "Session Clips cloud_upload Oct 15, 2025 Processing 1 Steve Stodghill-steve stod…" at bounding box center [190, 185] width 355 height 112
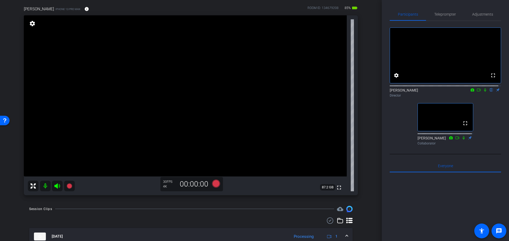
scroll to position [0, 0]
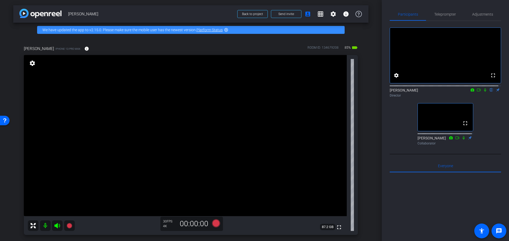
drag, startPoint x: 358, startPoint y: 211, endPoint x: 363, endPoint y: 172, distance: 39.2
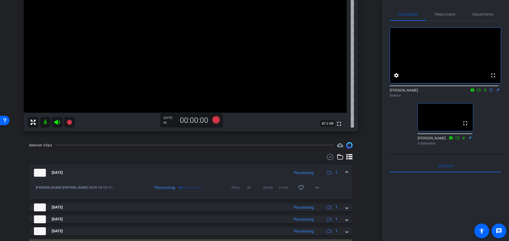
scroll to position [117, 0]
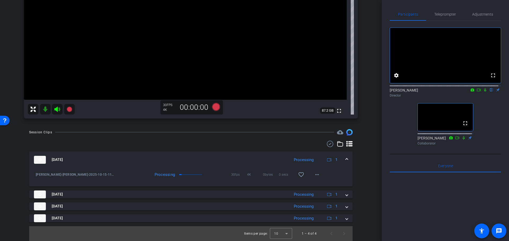
drag, startPoint x: 363, startPoint y: 167, endPoint x: 359, endPoint y: 197, distance: 30.6
click at [147, 158] on mat-panel-title "Oct 15, 2025" at bounding box center [160, 160] width 253 height 8
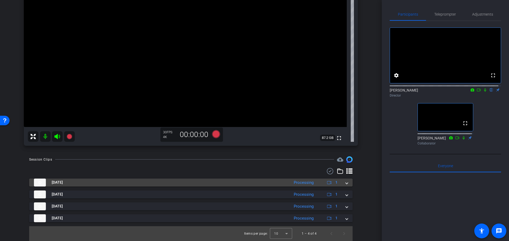
click at [171, 179] on mat-panel-title "Oct 15, 2025" at bounding box center [160, 183] width 253 height 8
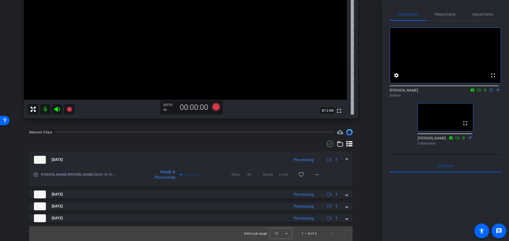
click at [368, 168] on div "arrow_back Steve Stodghill Back to project Send invite account_box grid_on sett…" at bounding box center [190, 120] width 381 height 241
click at [234, 155] on mat-expansion-panel-header "Oct 15, 2025 Processing 1" at bounding box center [190, 159] width 323 height 17
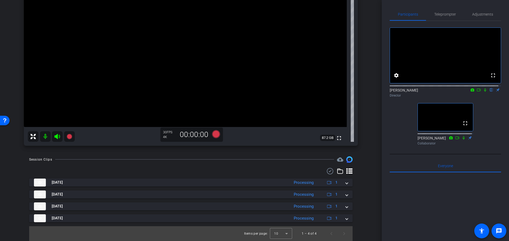
scroll to position [89, 0]
click at [209, 187] on div "Oct 15, 2025 Processing 1 play_circle_outline Steve Stodghill-steve stodghill-2…" at bounding box center [190, 201] width 323 height 44
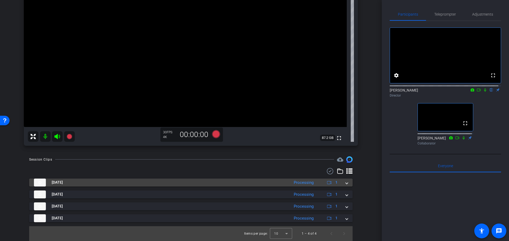
click at [208, 183] on mat-panel-title "Oct 15, 2025" at bounding box center [160, 183] width 253 height 8
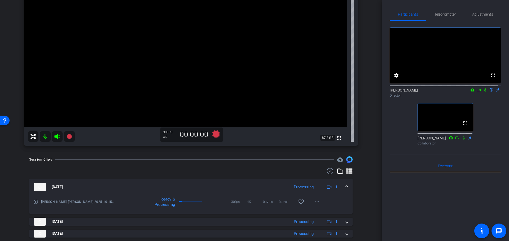
click at [212, 186] on mat-panel-title "Oct 15, 2025" at bounding box center [160, 187] width 253 height 8
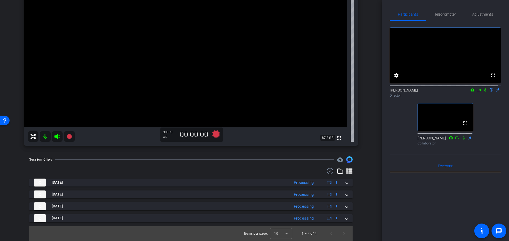
click at [368, 194] on div "arrow_back Steve Stodghill Back to project Send invite account_box grid_on sett…" at bounding box center [190, 120] width 381 height 241
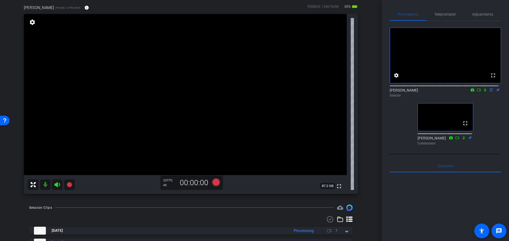
scroll to position [0, 0]
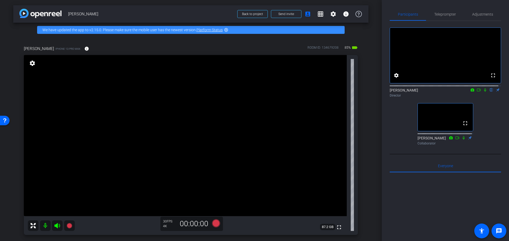
drag, startPoint x: 369, startPoint y: 181, endPoint x: 367, endPoint y: 147, distance: 34.2
click at [365, 145] on div "arrow_back Steve Stodghill Back to project Send invite account_box grid_on sett…" at bounding box center [190, 120] width 381 height 241
drag, startPoint x: 371, startPoint y: 127, endPoint x: 367, endPoint y: 130, distance: 4.8
click at [369, 129] on div "arrow_back Steve Stodghill Back to project Send invite account_box grid_on sett…" at bounding box center [190, 120] width 381 height 241
click at [253, 13] on span "Back to project" at bounding box center [252, 14] width 21 height 4
